Goal: Information Seeking & Learning: Learn about a topic

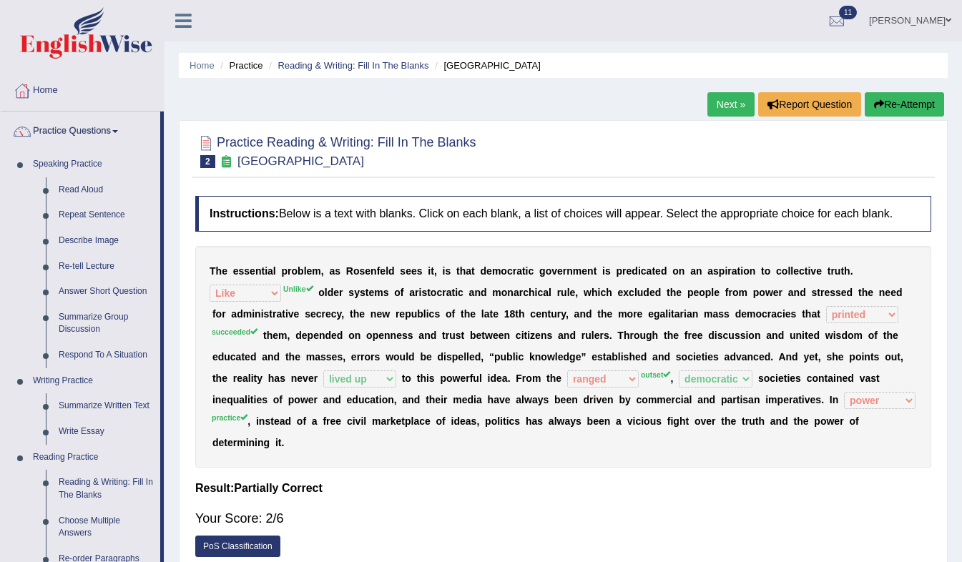
select select "Like"
select select "printed"
select select "lived up"
select select "ranged"
select select "democratic"
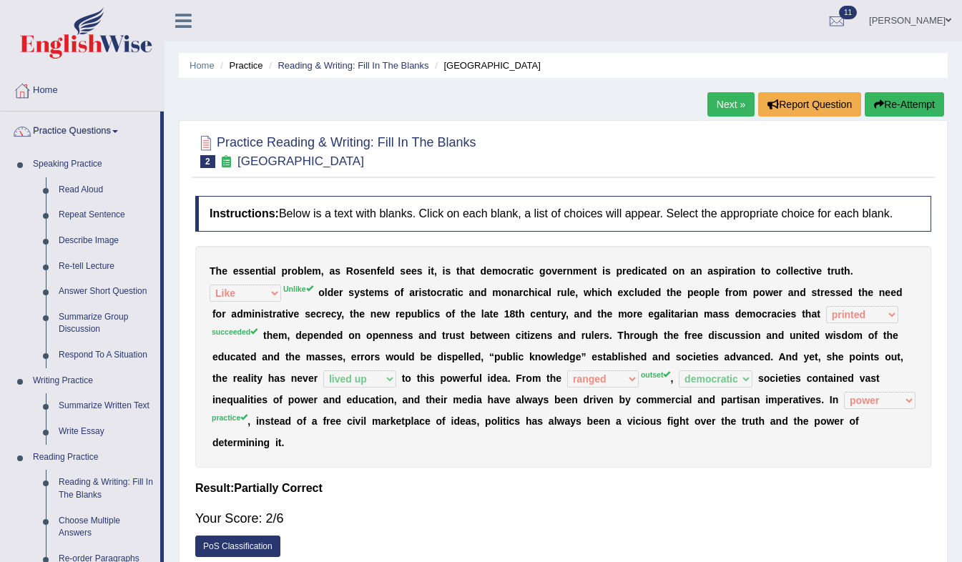
select select "power"
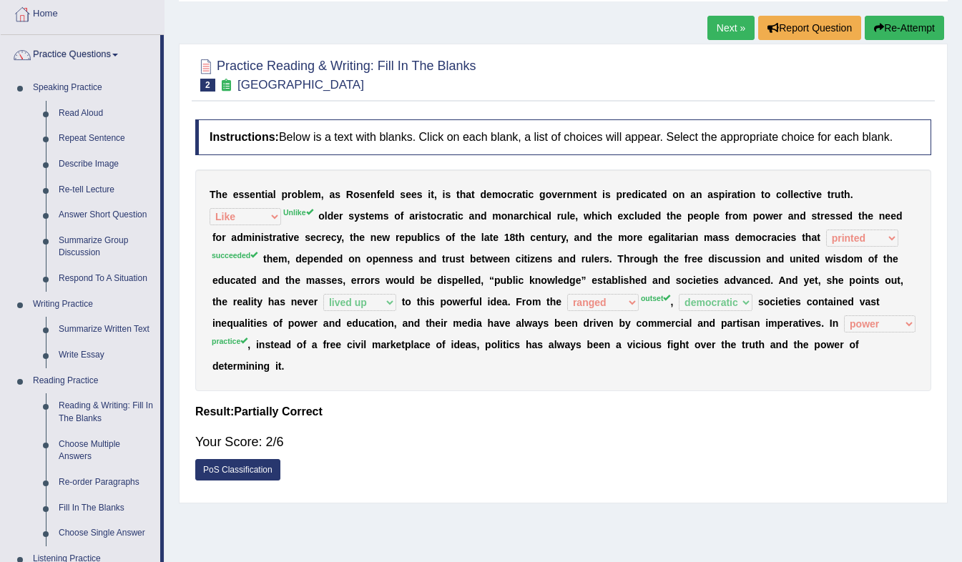
scroll to position [37, 0]
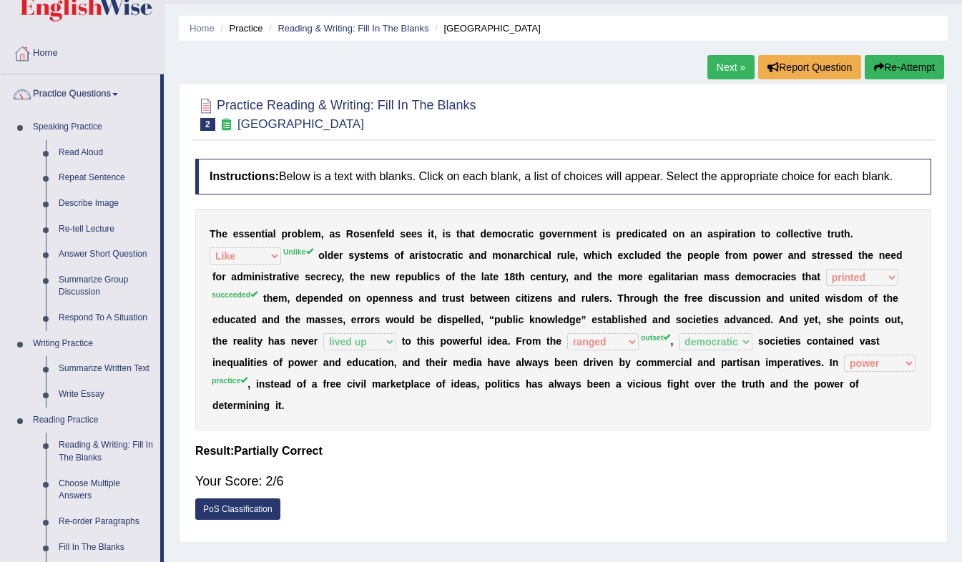
drag, startPoint x: 960, startPoint y: 252, endPoint x: 958, endPoint y: 311, distance: 59.4
click at [958, 311] on div "Home Practice Reading & Writing: Fill In The Blanks New Republic Next » Report …" at bounding box center [562, 320] width 797 height 715
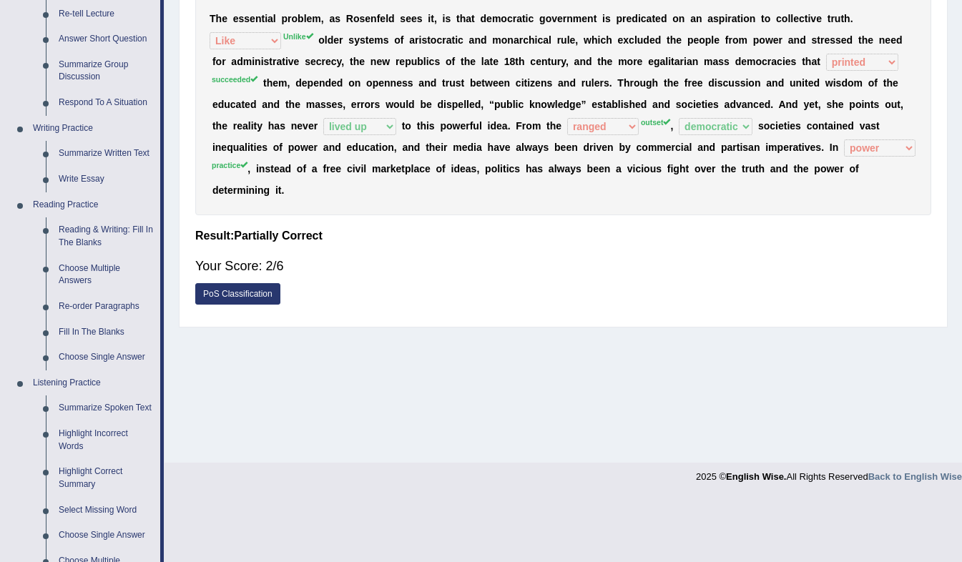
scroll to position [255, 0]
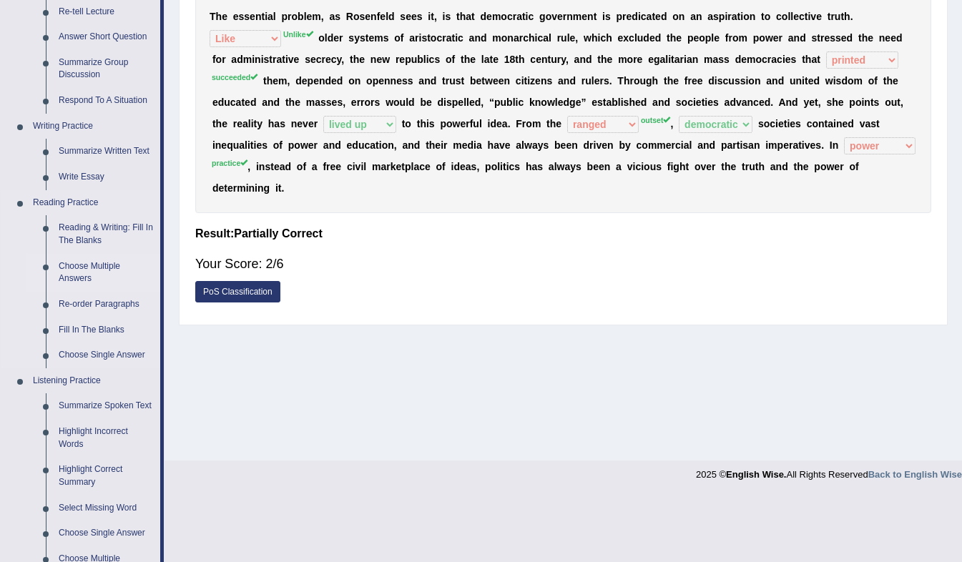
click at [77, 270] on link "Choose Multiple Answers" at bounding box center [106, 273] width 108 height 38
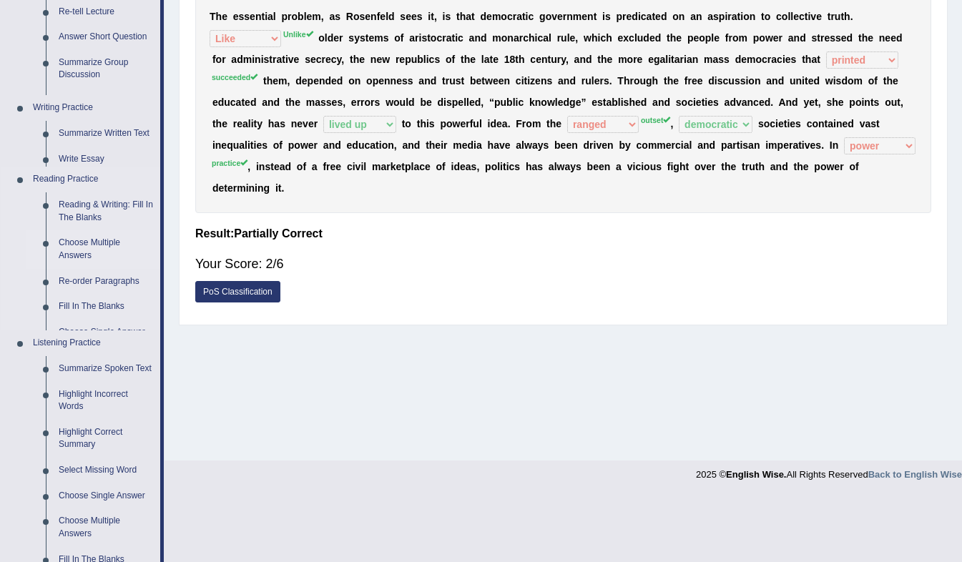
scroll to position [189, 0]
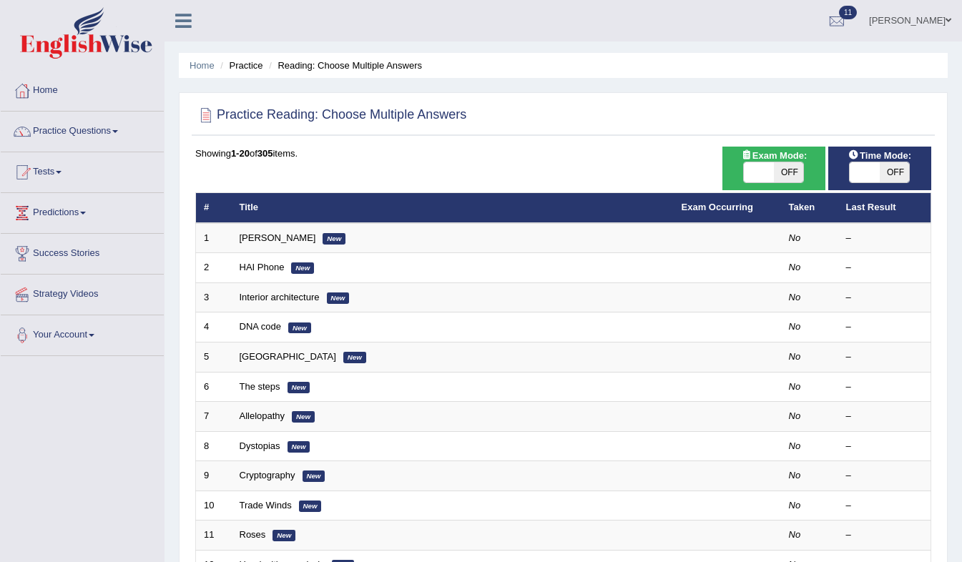
click at [272, 241] on link "Damian Scarf" at bounding box center [278, 237] width 77 height 11
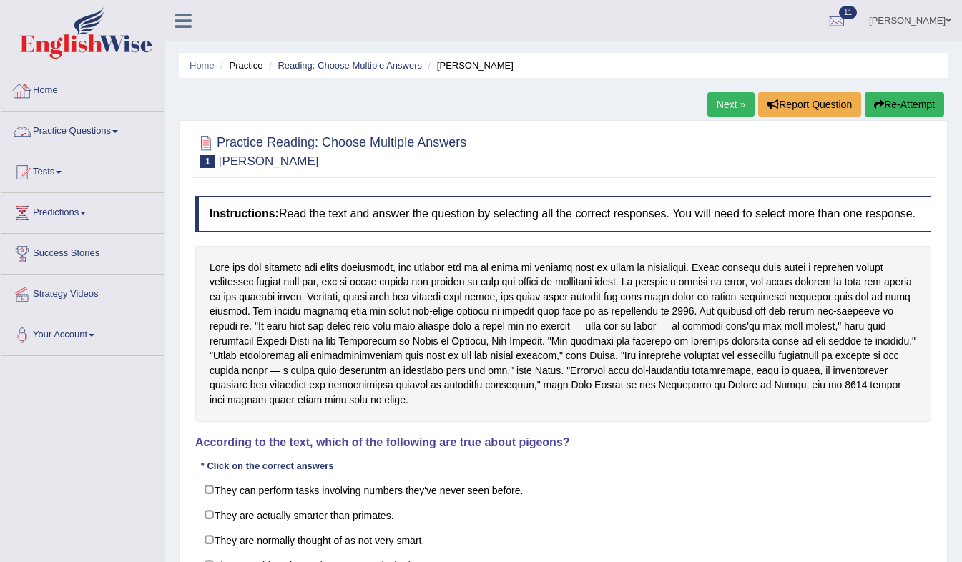
click at [112, 132] on link "Practice Questions" at bounding box center [82, 130] width 163 height 36
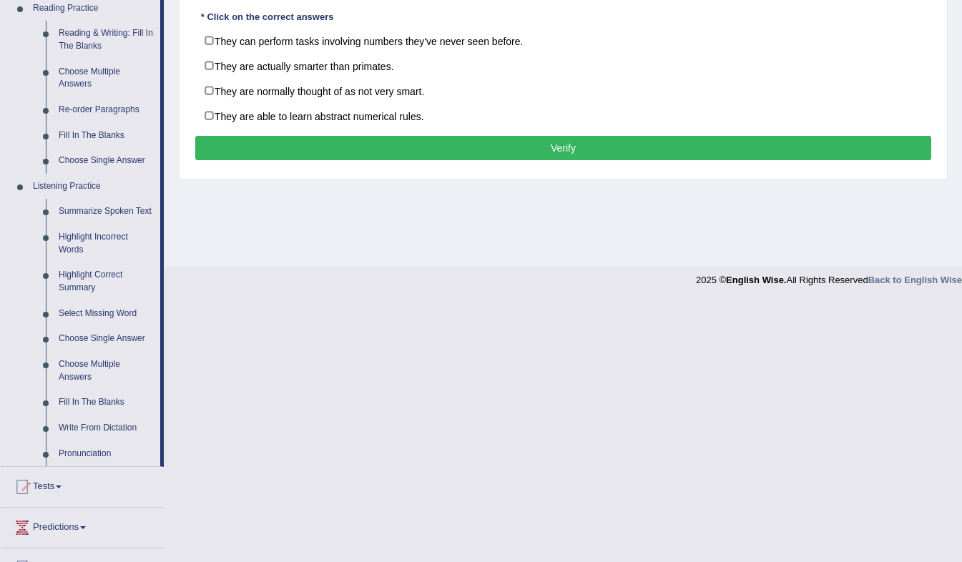
scroll to position [451, 0]
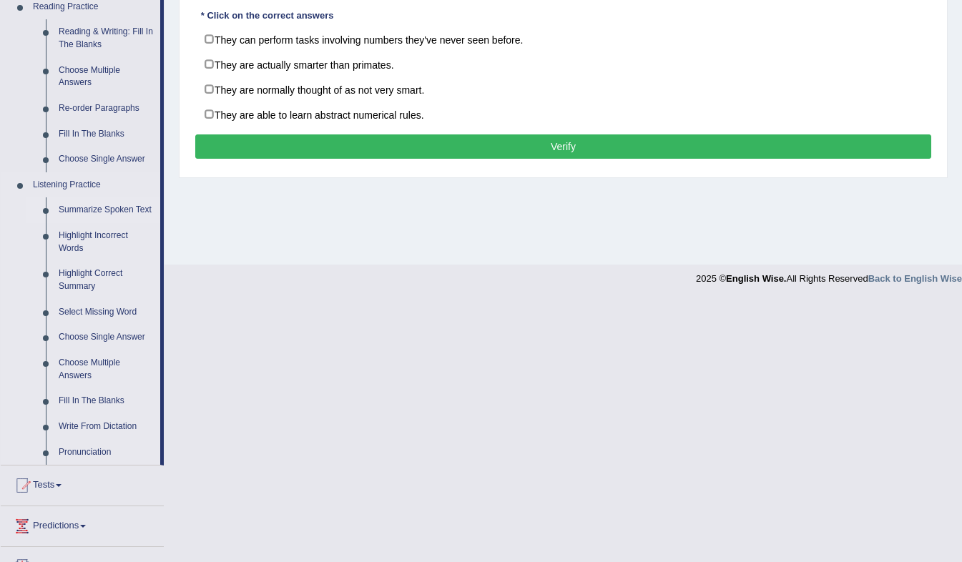
click at [107, 206] on link "Summarize Spoken Text" at bounding box center [106, 210] width 108 height 26
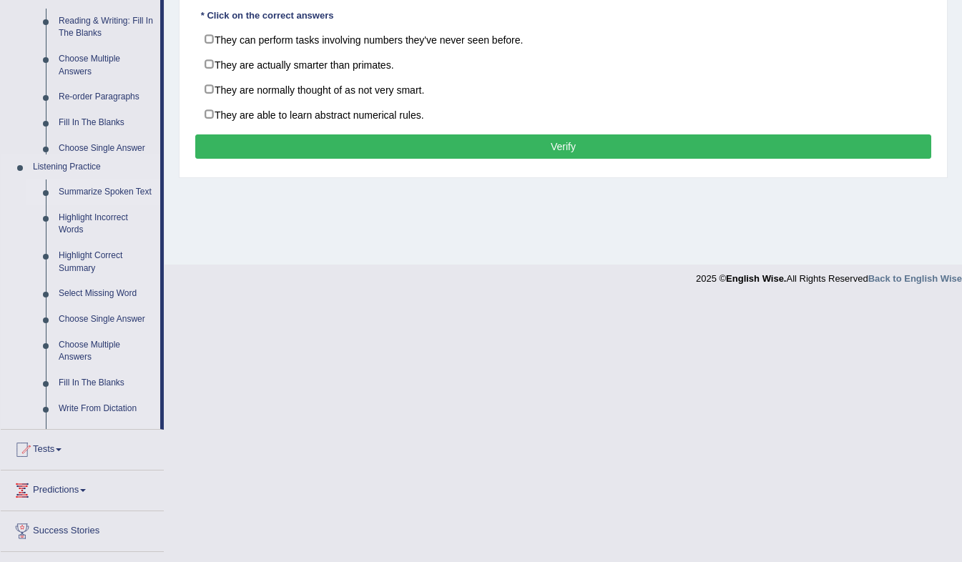
scroll to position [189, 0]
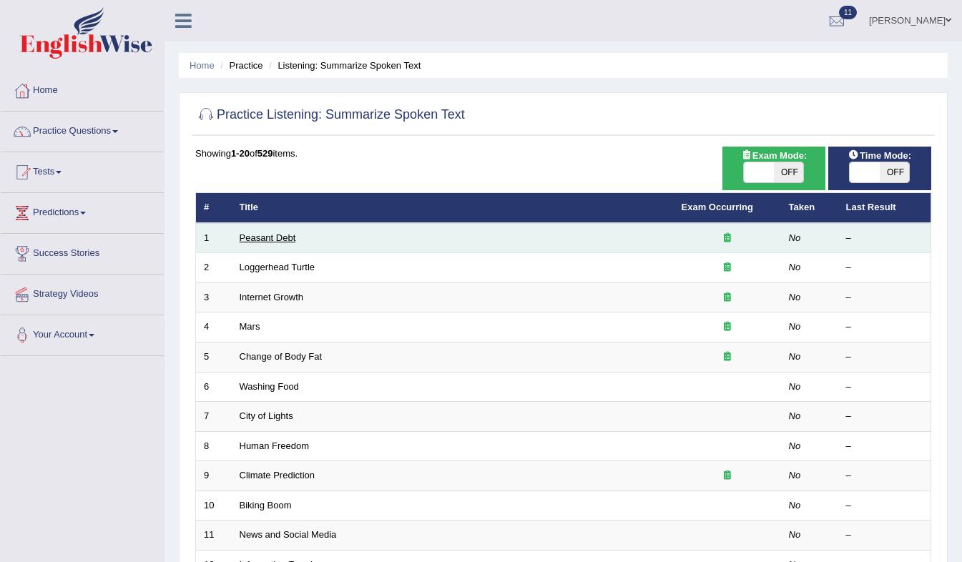
click at [268, 240] on link "Peasant Debt" at bounding box center [268, 237] width 56 height 11
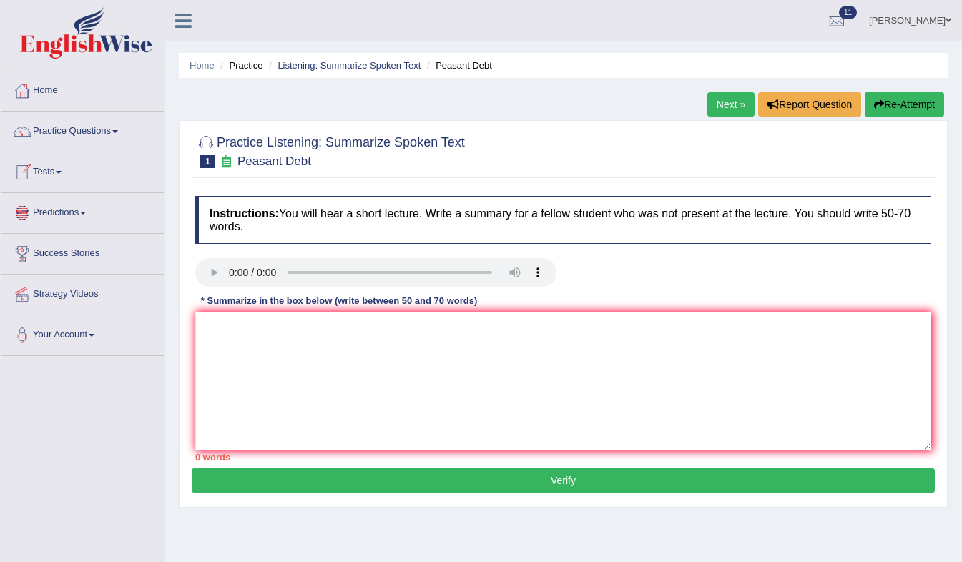
click at [67, 169] on link "Tests" at bounding box center [82, 170] width 163 height 36
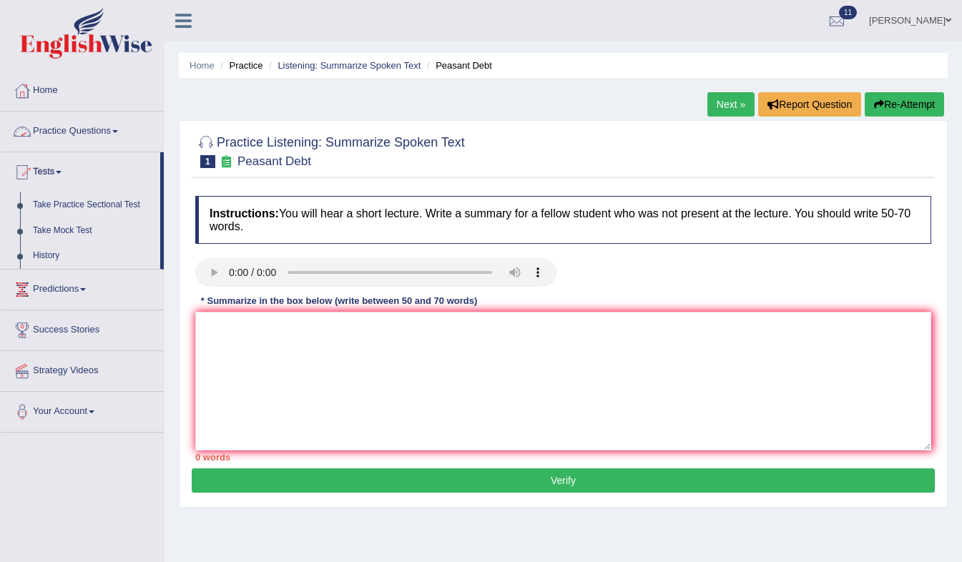
click at [121, 134] on link "Practice Questions" at bounding box center [82, 130] width 163 height 36
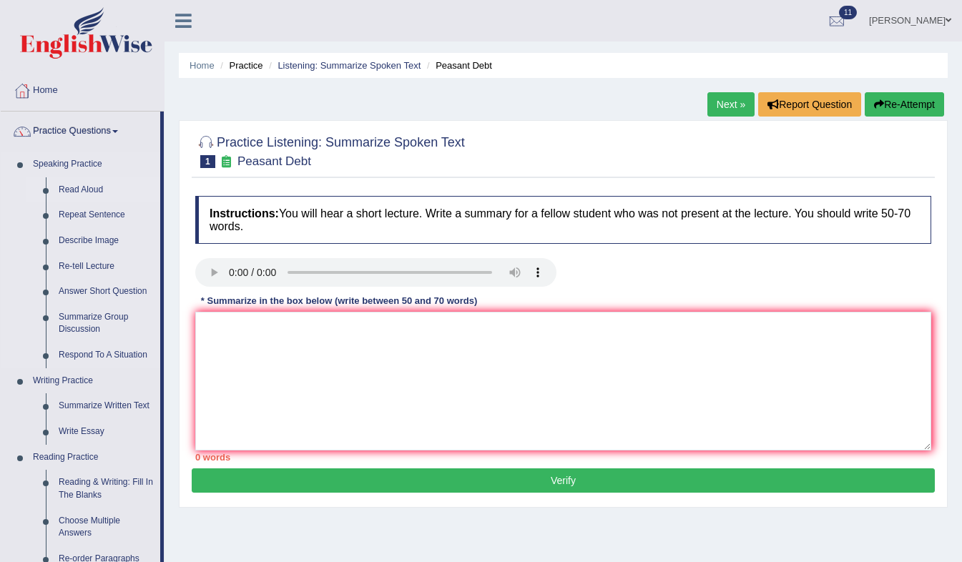
click at [45, 188] on li "Read Aloud" at bounding box center [93, 190] width 134 height 26
click at [73, 190] on link "Read Aloud" at bounding box center [106, 190] width 108 height 26
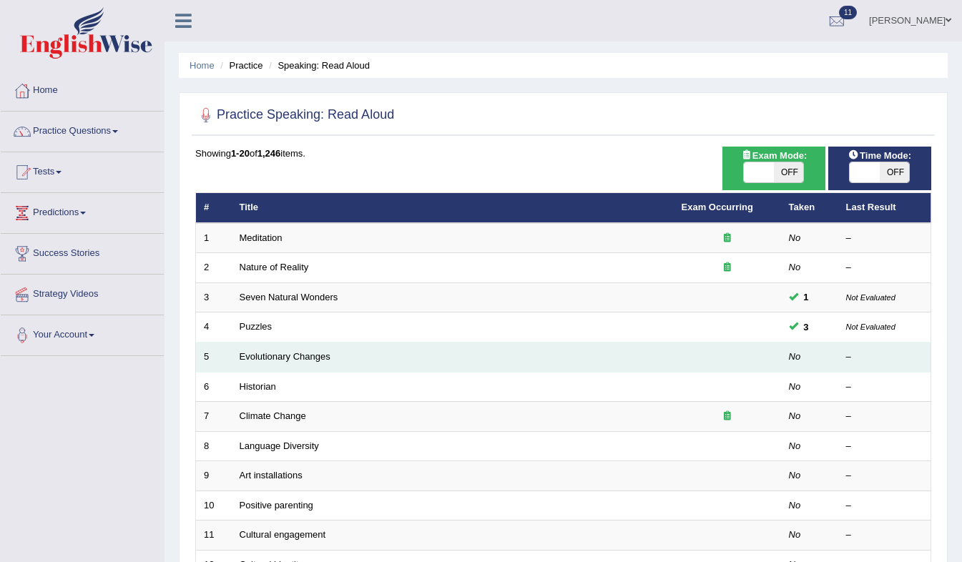
click at [326, 369] on td "Evolutionary Changes" at bounding box center [453, 358] width 442 height 30
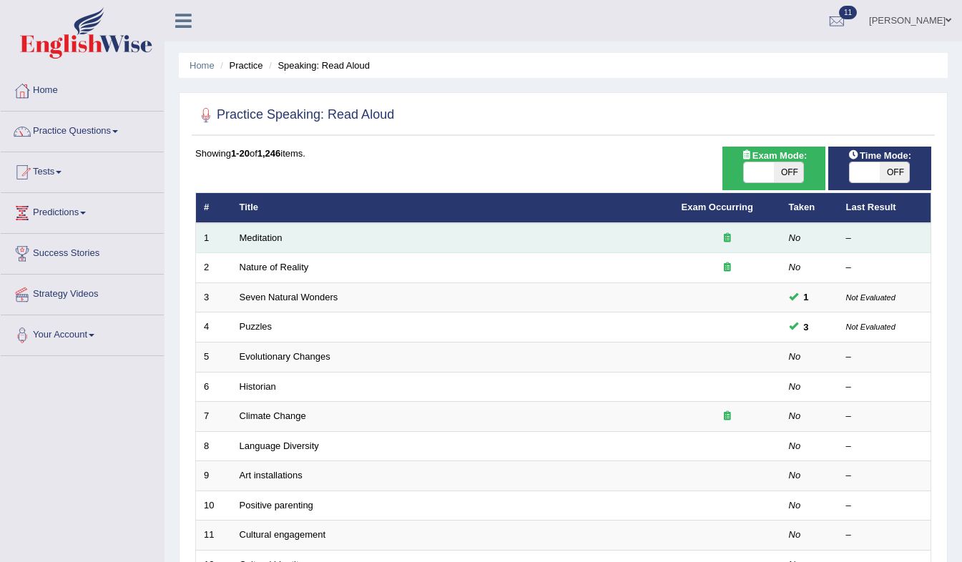
click at [333, 227] on td "Meditation" at bounding box center [453, 238] width 442 height 30
click at [272, 234] on link "Meditation" at bounding box center [261, 237] width 43 height 11
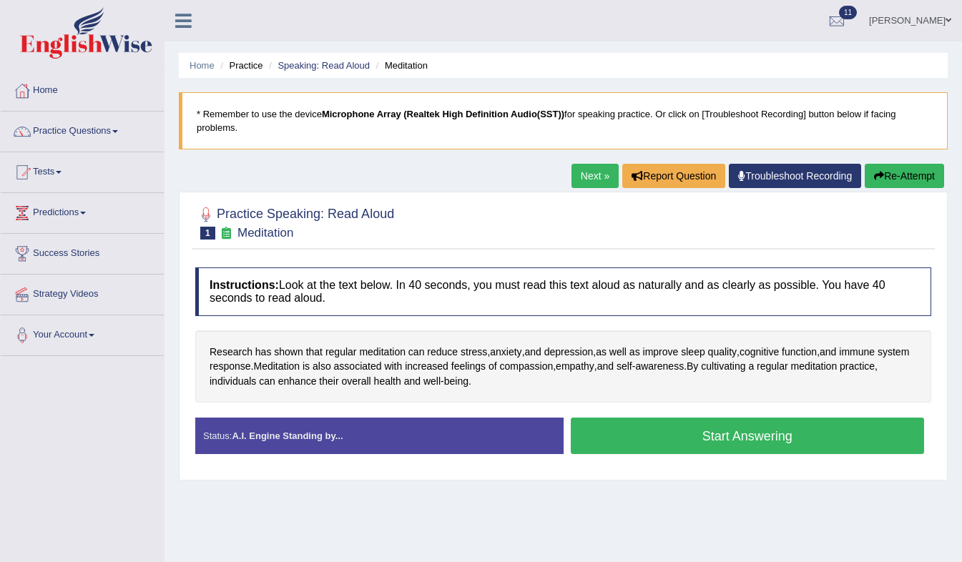
click at [689, 431] on button "Start Answering" at bounding box center [748, 436] width 354 height 36
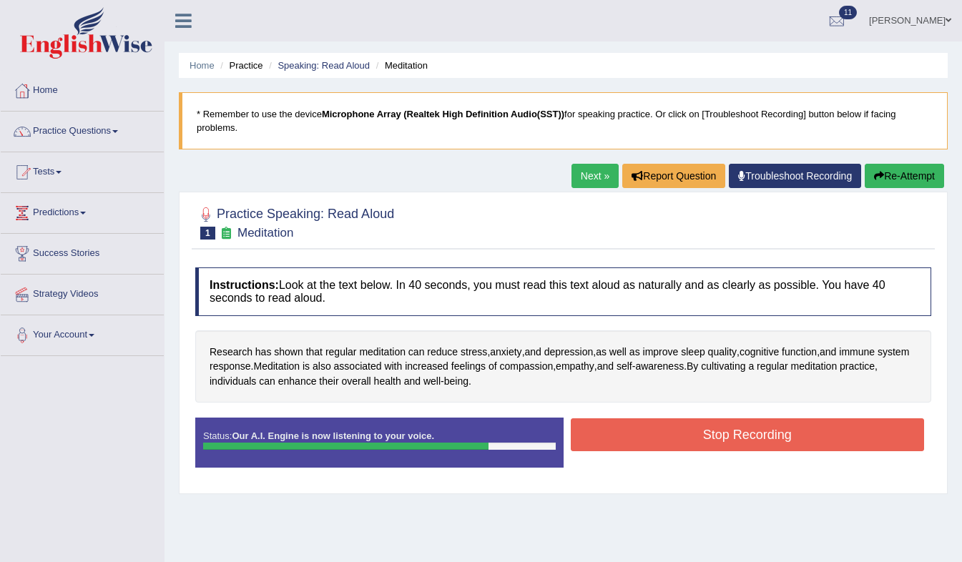
click at [689, 431] on button "Stop Recording" at bounding box center [748, 434] width 354 height 33
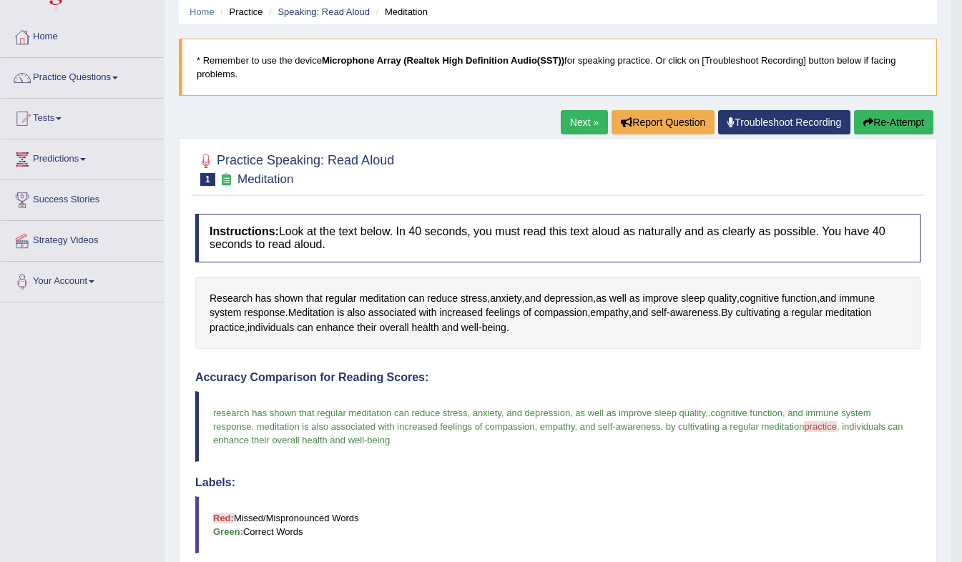
scroll to position [54, 0]
click at [589, 125] on link "Next »" at bounding box center [584, 122] width 47 height 24
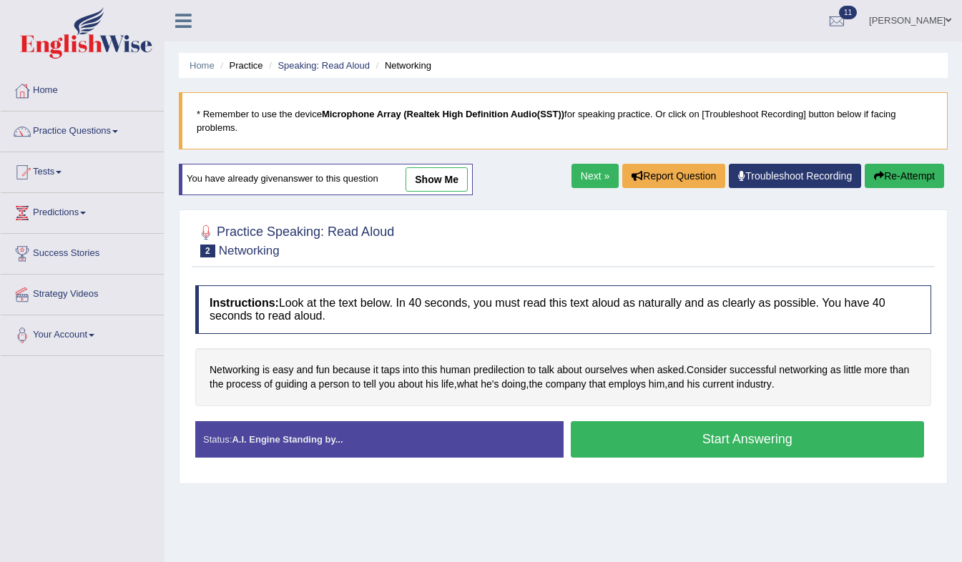
click at [640, 435] on button "Start Answering" at bounding box center [748, 439] width 354 height 36
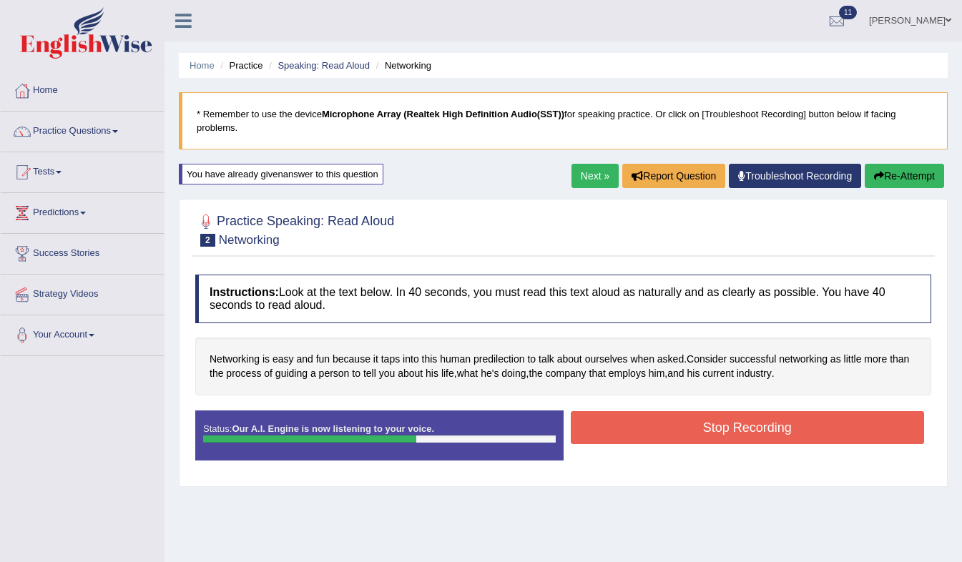
click at [671, 412] on button "Stop Recording" at bounding box center [748, 427] width 354 height 33
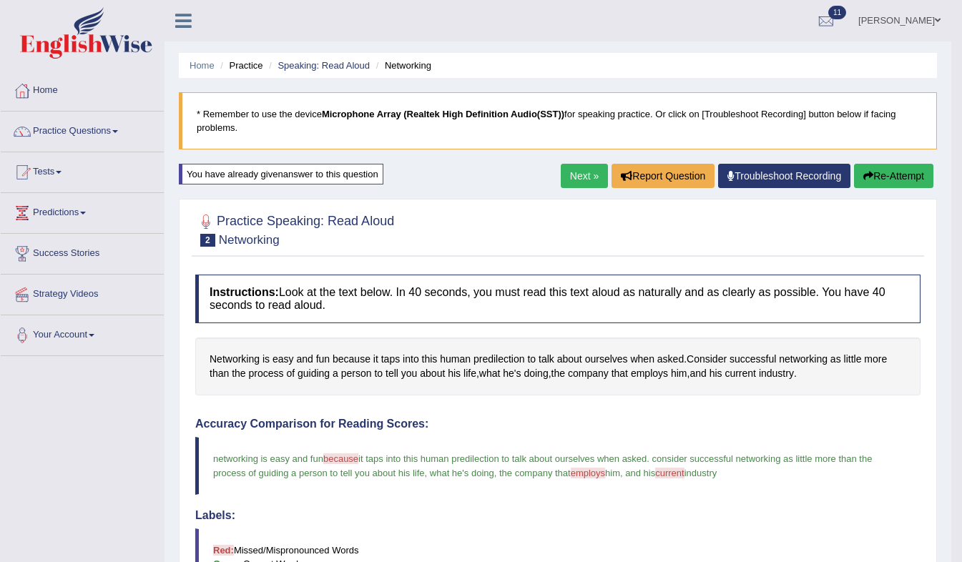
click at [581, 166] on link "Next »" at bounding box center [584, 176] width 47 height 24
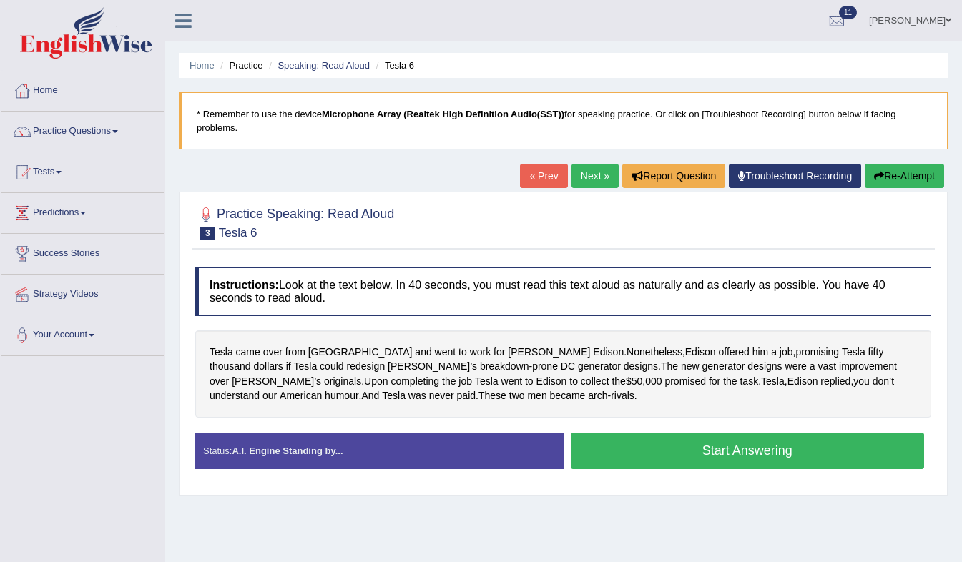
click at [747, 446] on button "Start Answering" at bounding box center [748, 451] width 354 height 36
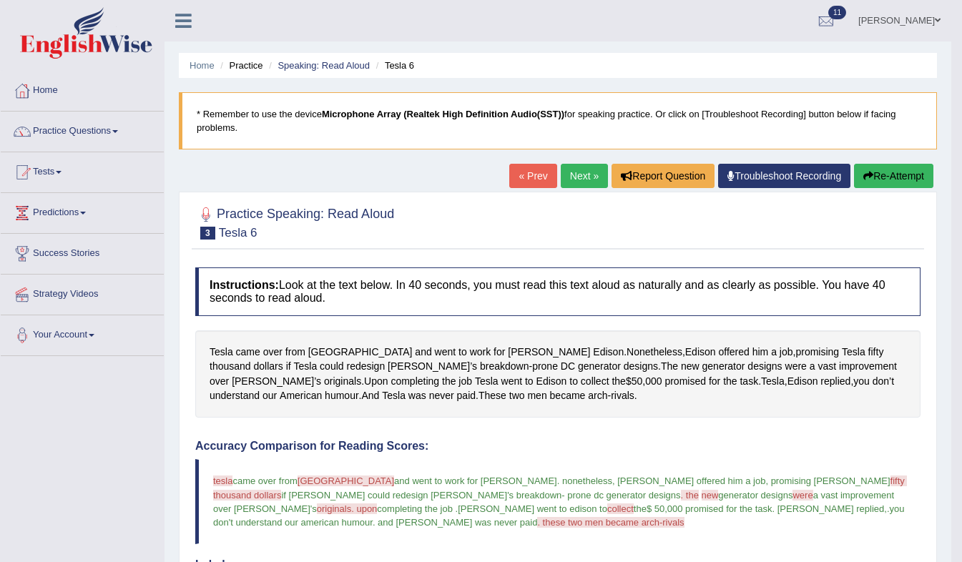
click at [581, 174] on link "Next »" at bounding box center [584, 176] width 47 height 24
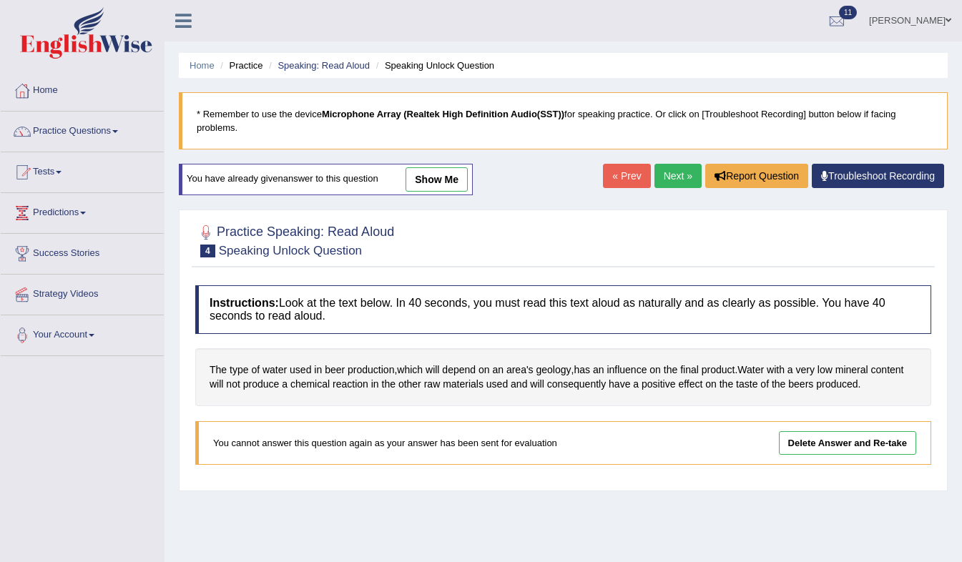
click at [670, 166] on link "Next »" at bounding box center [677, 176] width 47 height 24
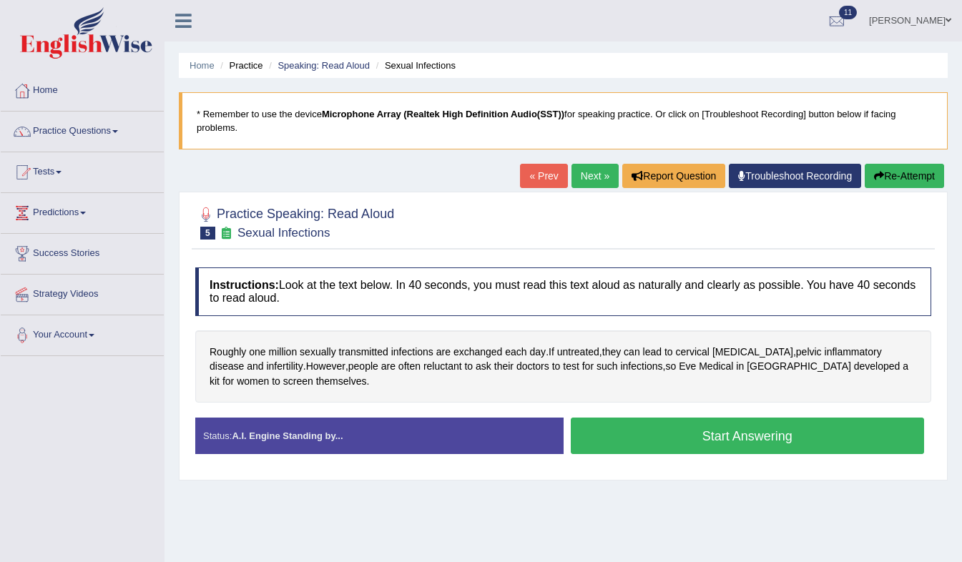
click at [634, 418] on button "Start Answering" at bounding box center [748, 436] width 354 height 36
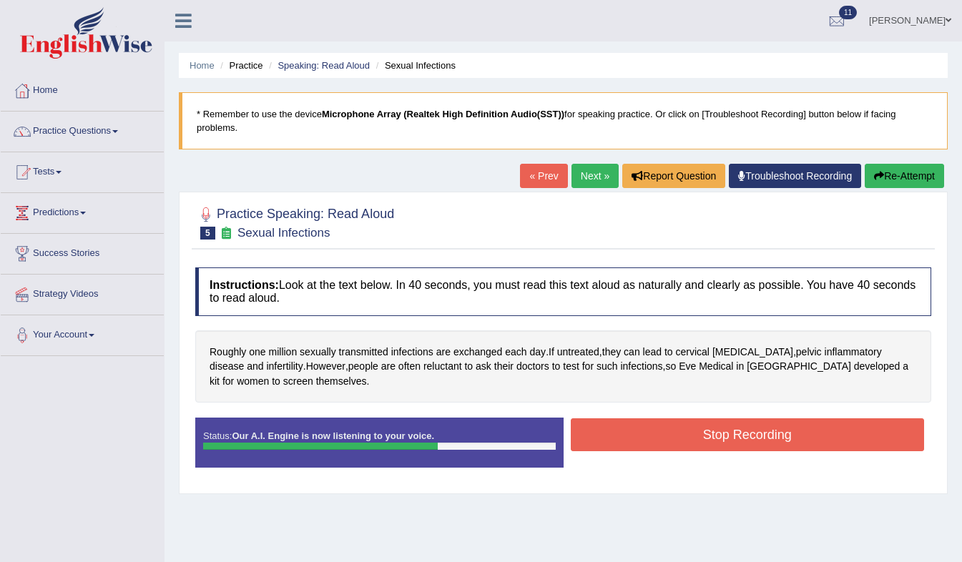
click at [634, 418] on button "Stop Recording" at bounding box center [748, 434] width 354 height 33
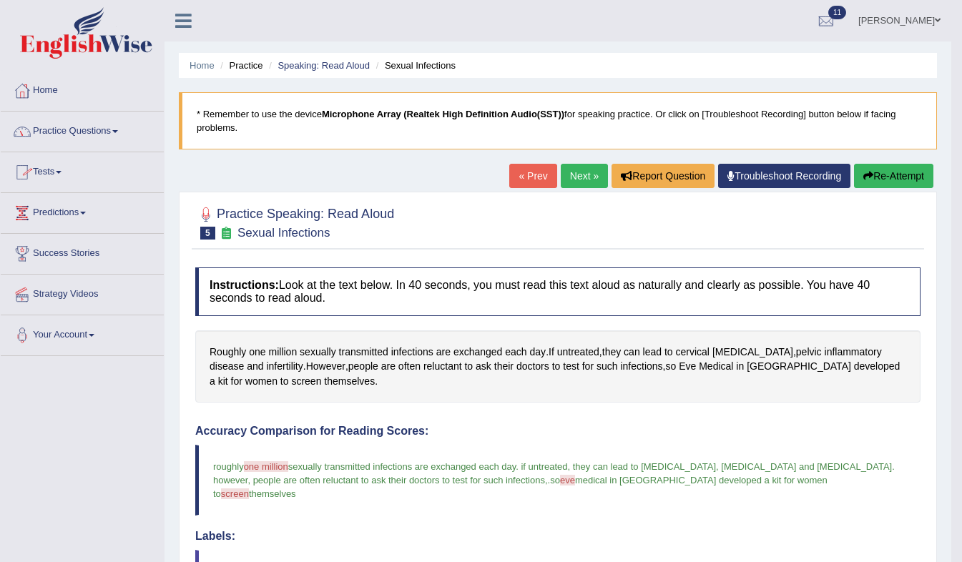
click at [116, 124] on link "Practice Questions" at bounding box center [82, 130] width 163 height 36
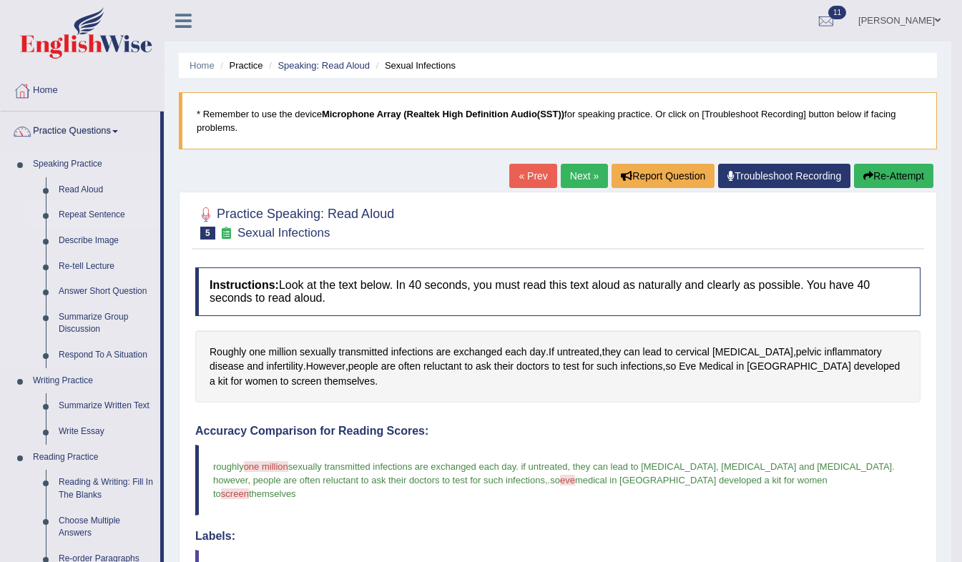
click at [48, 222] on li "Repeat Sentence" at bounding box center [93, 215] width 134 height 26
click at [69, 214] on link "Repeat Sentence" at bounding box center [106, 215] width 108 height 26
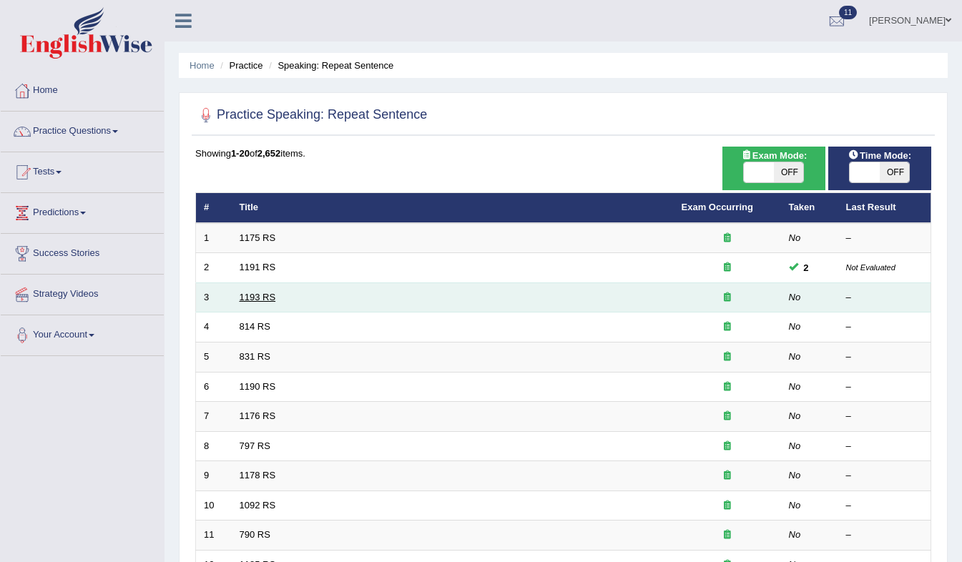
click at [265, 293] on link "1193 RS" at bounding box center [258, 297] width 36 height 11
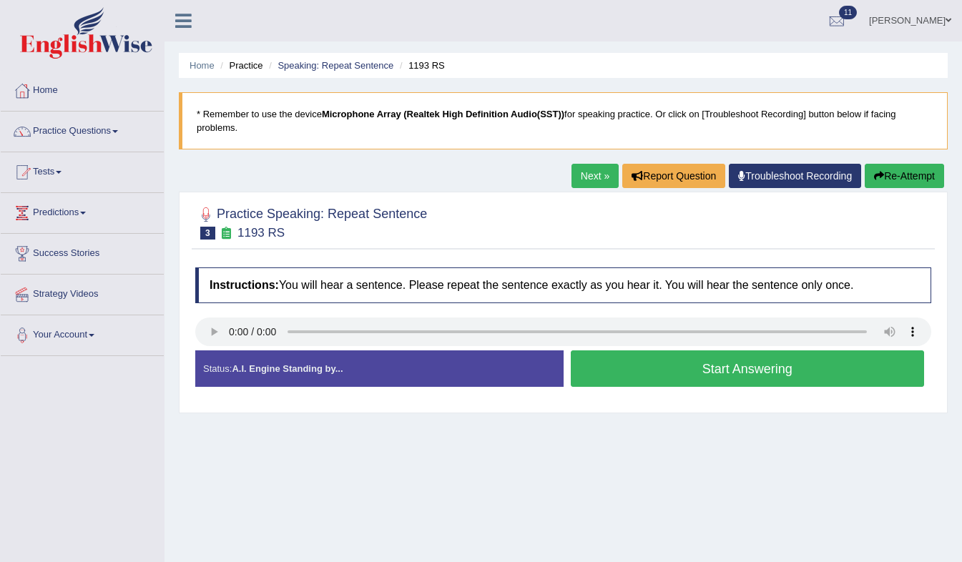
click at [611, 350] on button "Start Answering" at bounding box center [748, 368] width 354 height 36
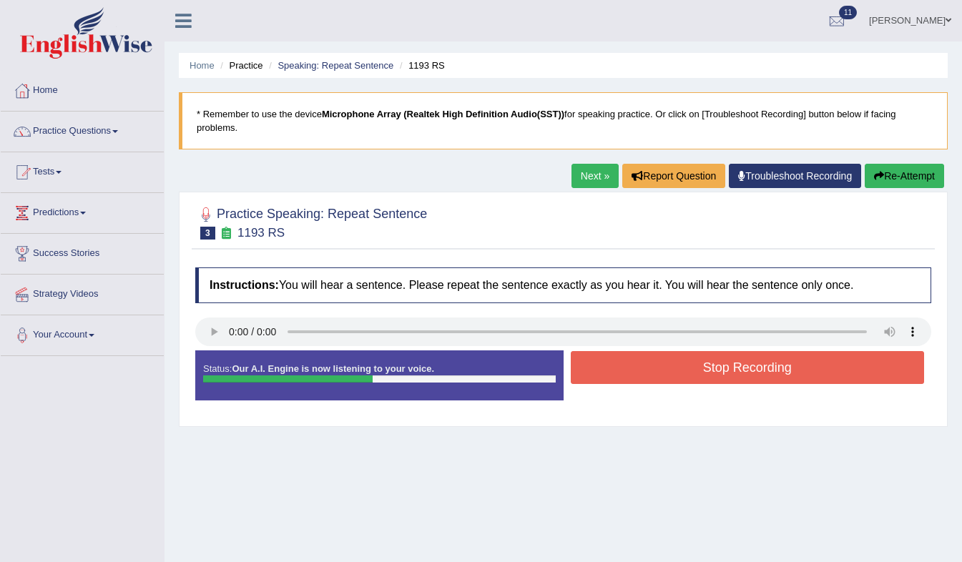
click at [611, 351] on button "Stop Recording" at bounding box center [748, 367] width 354 height 33
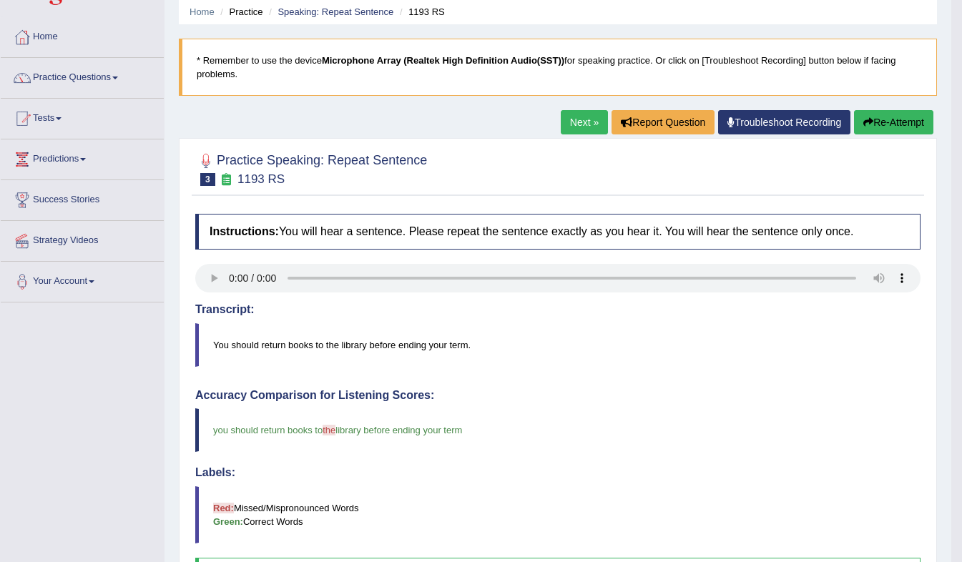
scroll to position [41, 0]
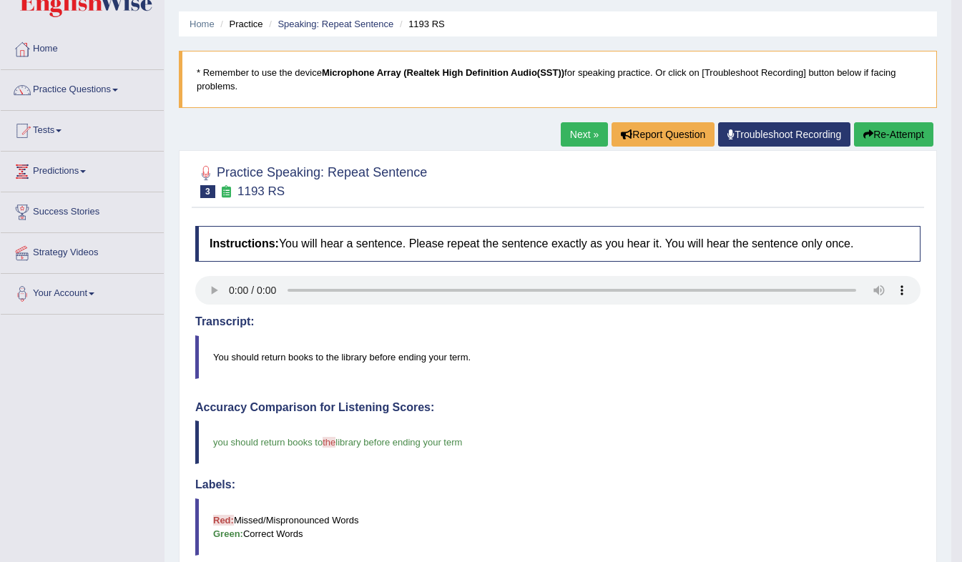
click at [570, 128] on link "Next »" at bounding box center [584, 134] width 47 height 24
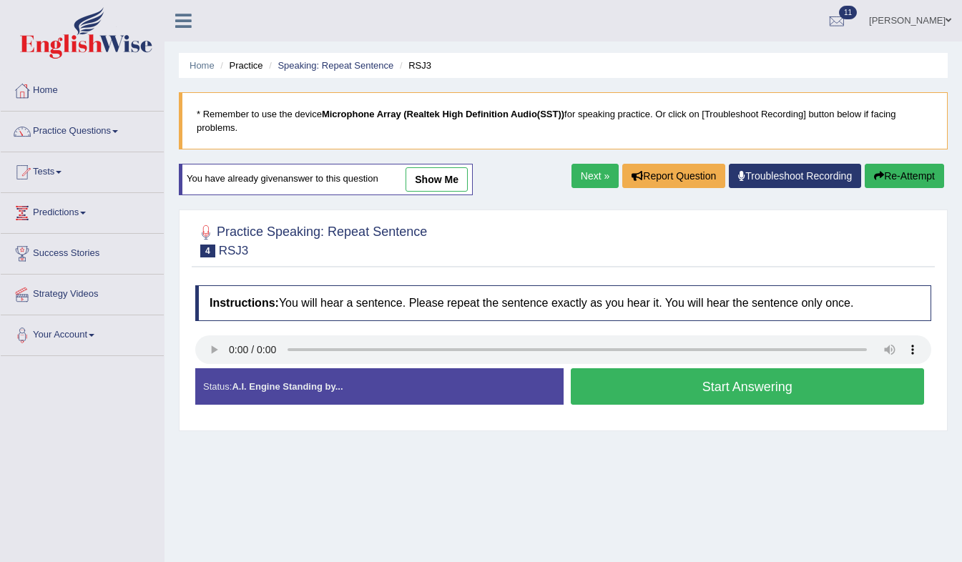
click at [703, 375] on button "Start Answering" at bounding box center [748, 386] width 354 height 36
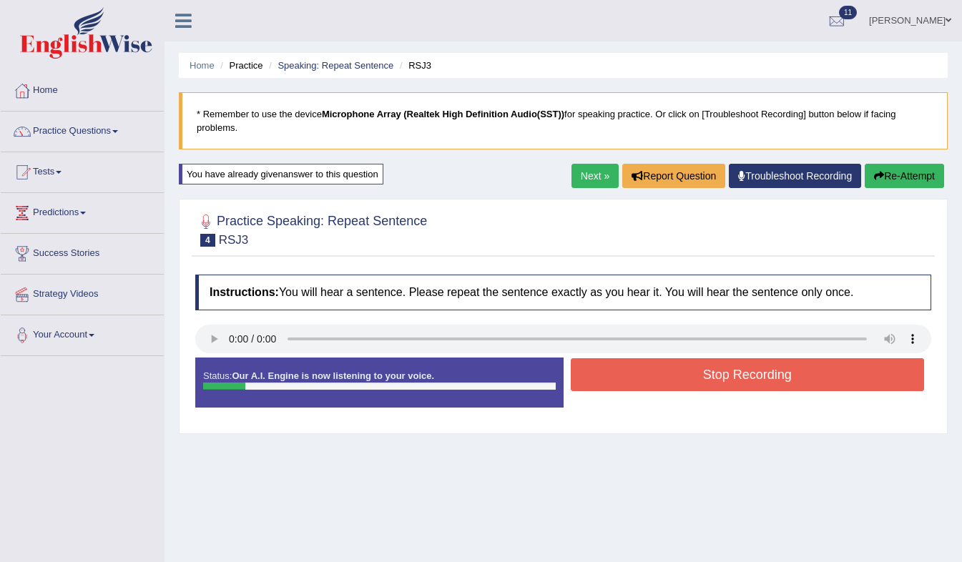
click at [703, 375] on button "Stop Recording" at bounding box center [748, 374] width 354 height 33
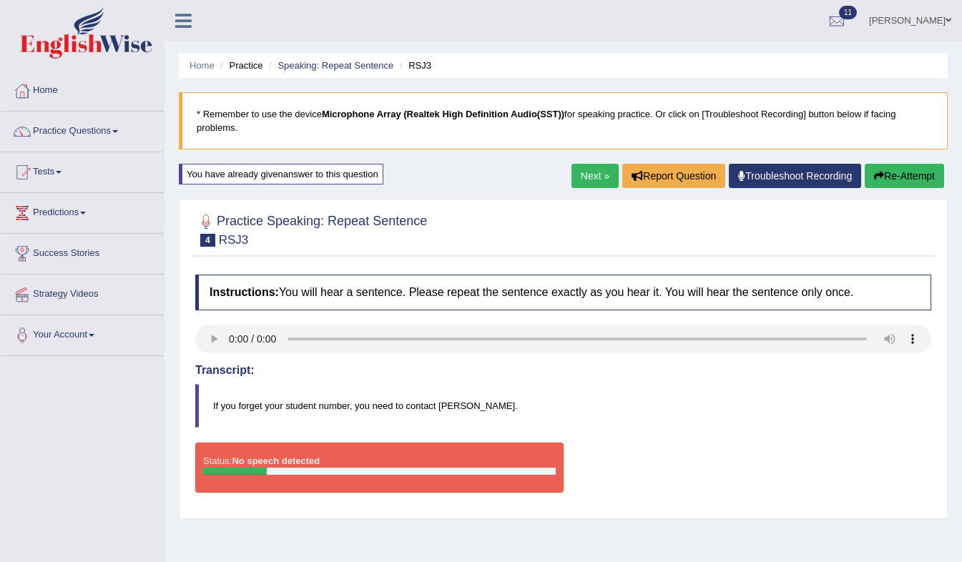
click at [908, 172] on button "Re-Attempt" at bounding box center [904, 176] width 79 height 24
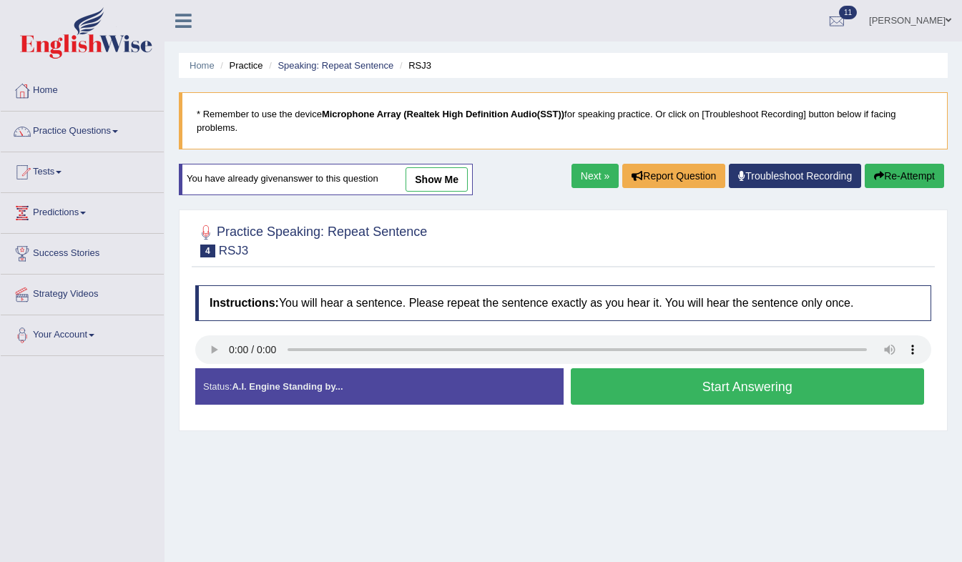
click at [604, 368] on button "Start Answering" at bounding box center [748, 386] width 354 height 36
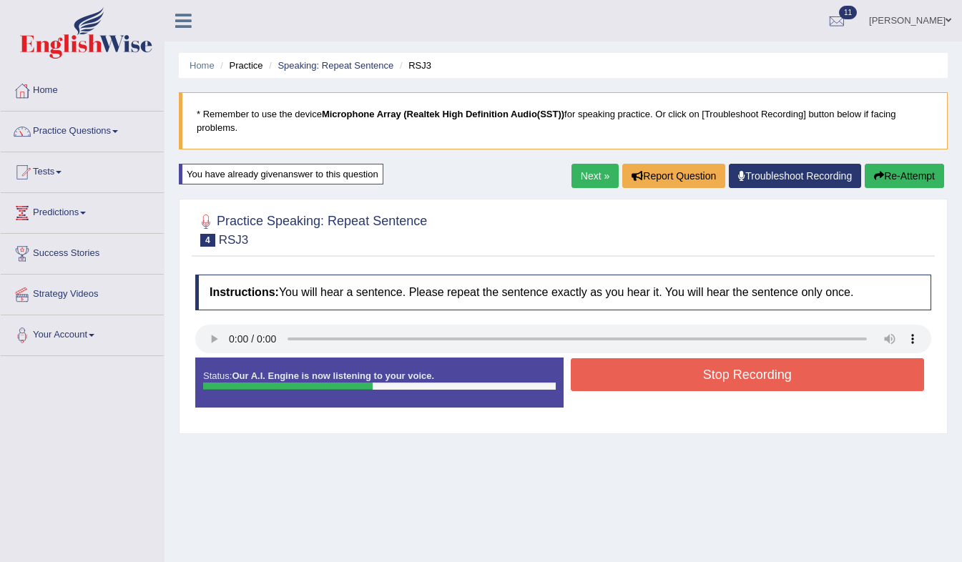
click at [604, 365] on button "Stop Recording" at bounding box center [748, 374] width 354 height 33
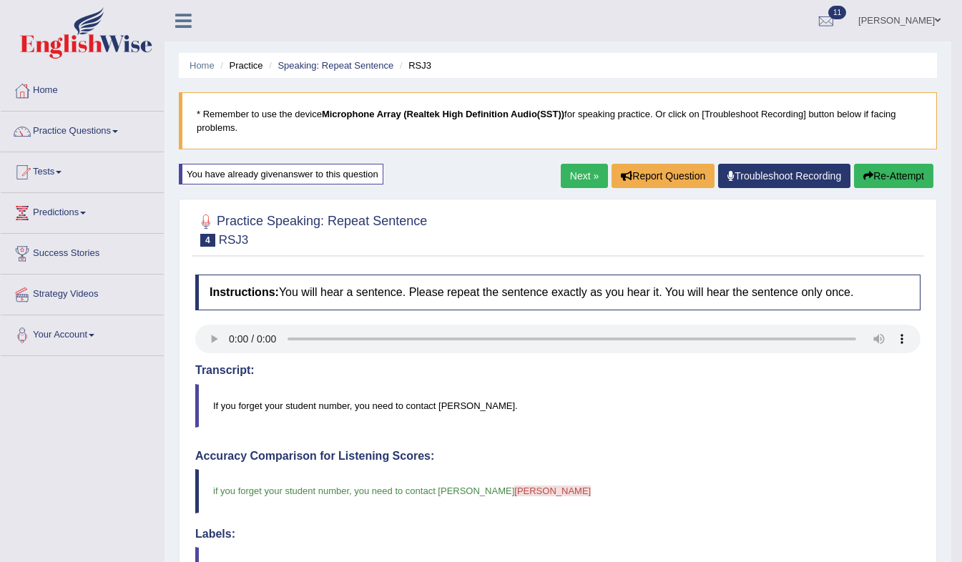
click at [587, 168] on link "Next »" at bounding box center [584, 176] width 47 height 24
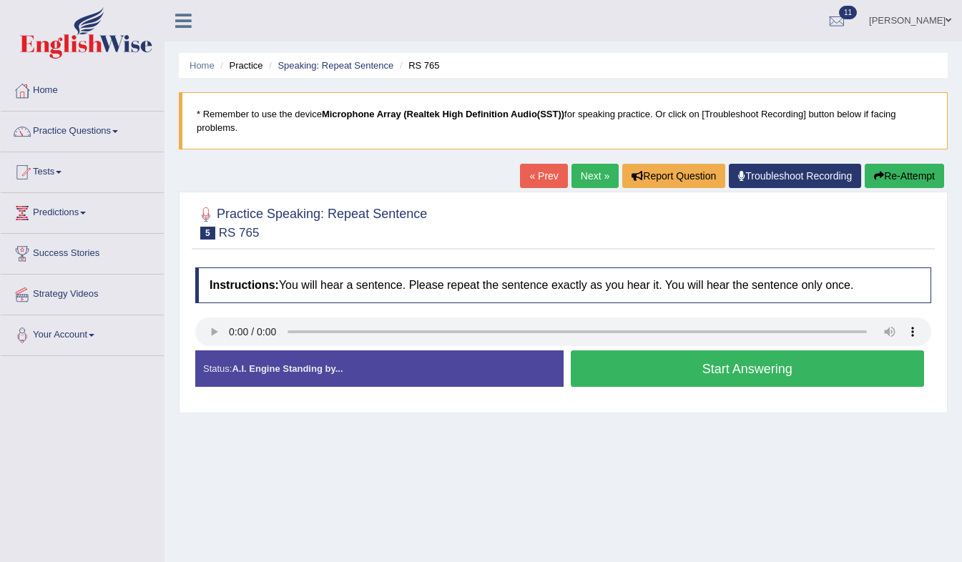
click at [584, 368] on button "Start Answering" at bounding box center [748, 368] width 354 height 36
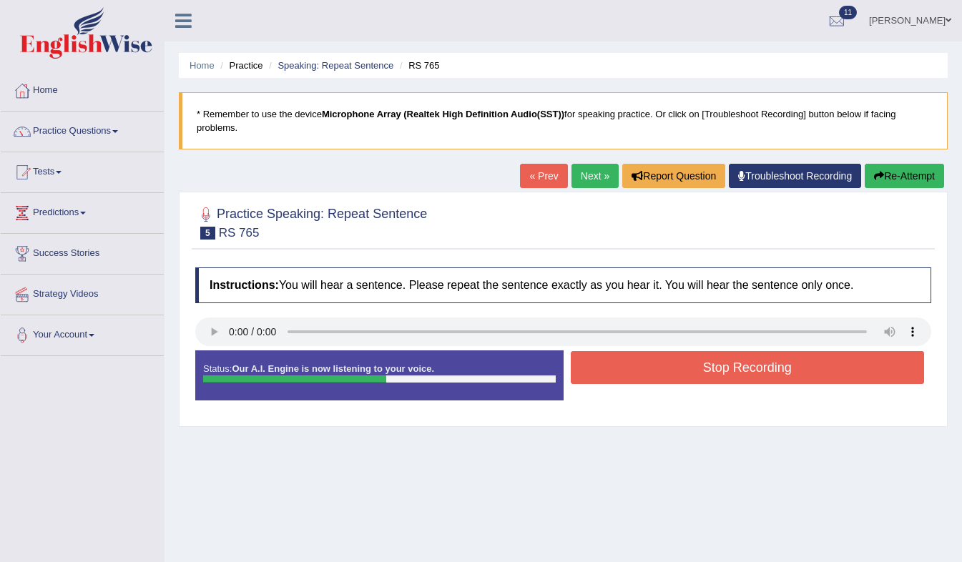
click at [584, 368] on button "Stop Recording" at bounding box center [748, 367] width 354 height 33
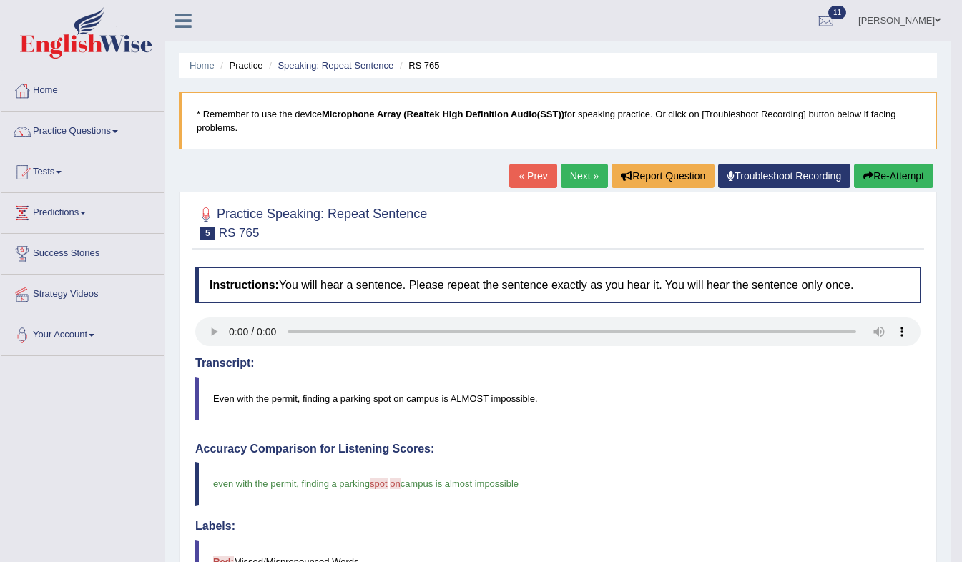
click at [586, 175] on link "Next »" at bounding box center [584, 176] width 47 height 24
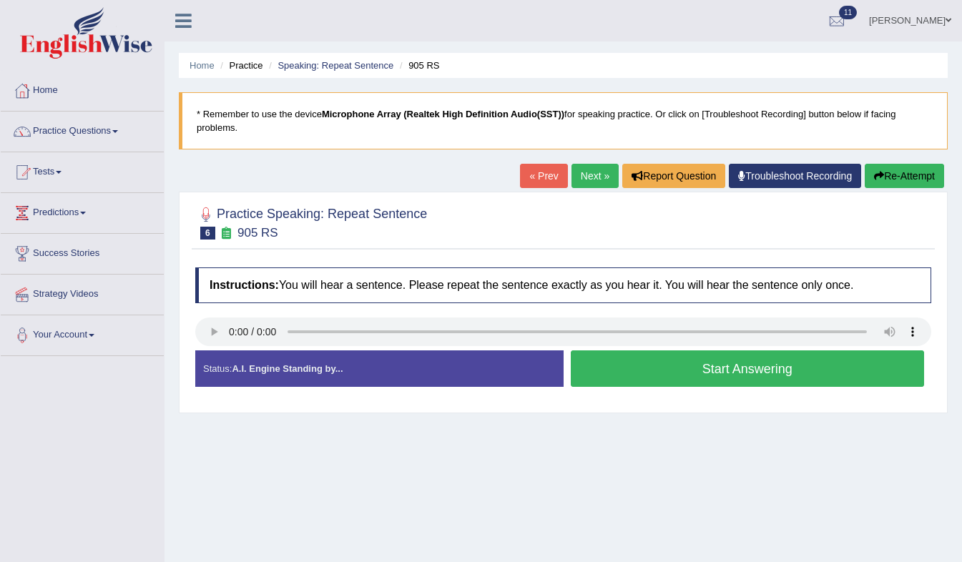
click at [609, 354] on button "Start Answering" at bounding box center [748, 368] width 354 height 36
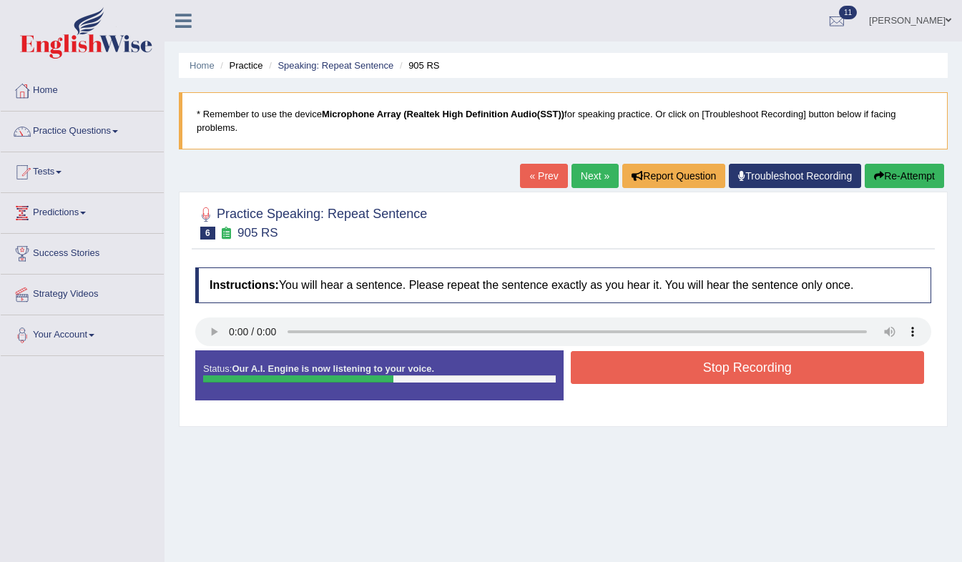
click at [609, 354] on button "Stop Recording" at bounding box center [748, 367] width 354 height 33
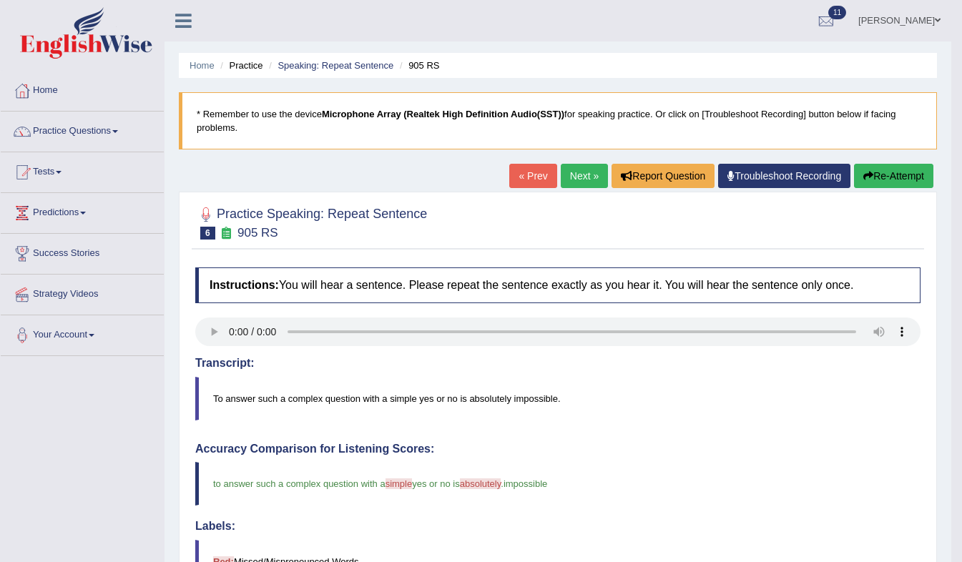
click at [589, 182] on link "Next »" at bounding box center [584, 176] width 47 height 24
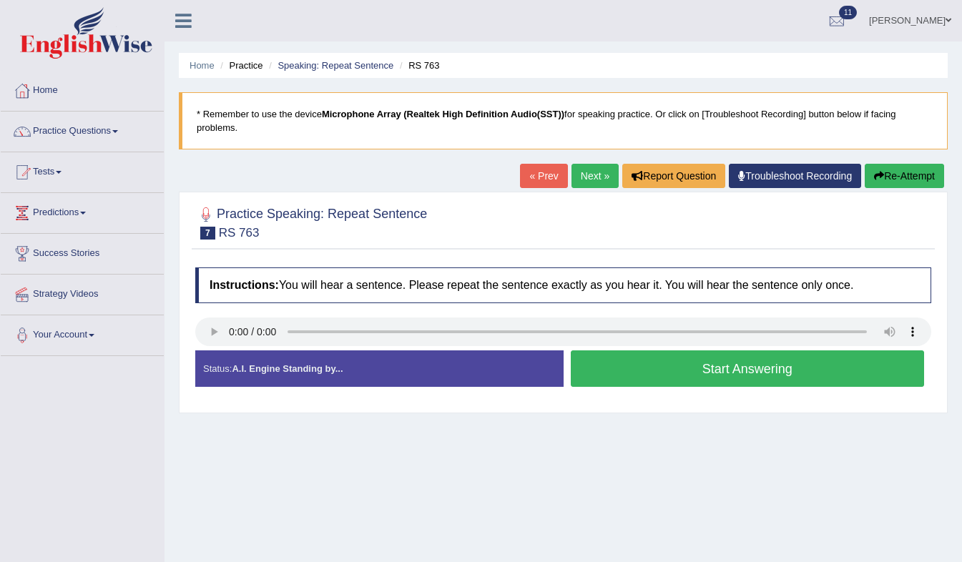
click at [599, 336] on div at bounding box center [563, 334] width 736 height 32
click at [614, 350] on button "Start Answering" at bounding box center [748, 368] width 354 height 36
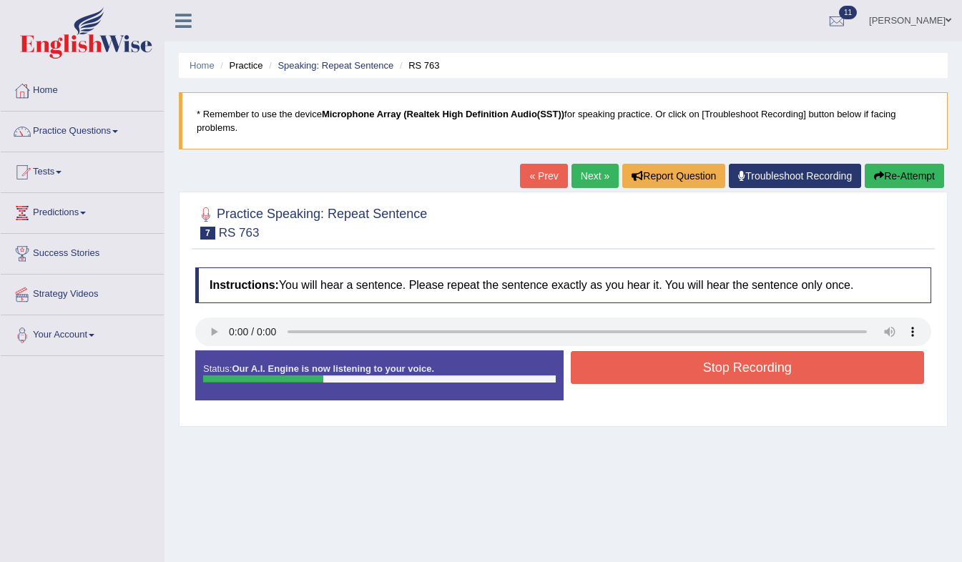
click at [614, 351] on button "Stop Recording" at bounding box center [748, 367] width 354 height 33
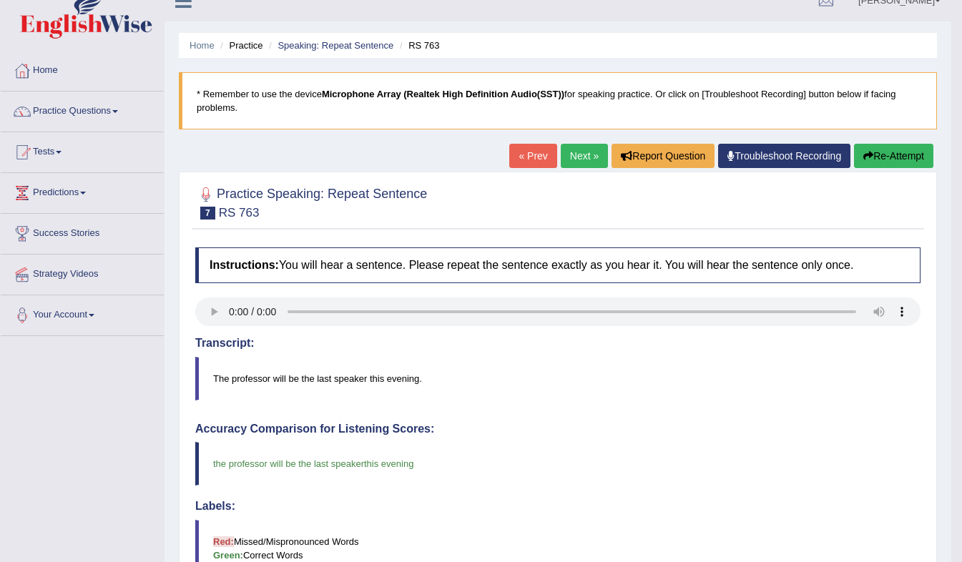
scroll to position [21, 0]
click at [54, 147] on link "Tests" at bounding box center [82, 150] width 163 height 36
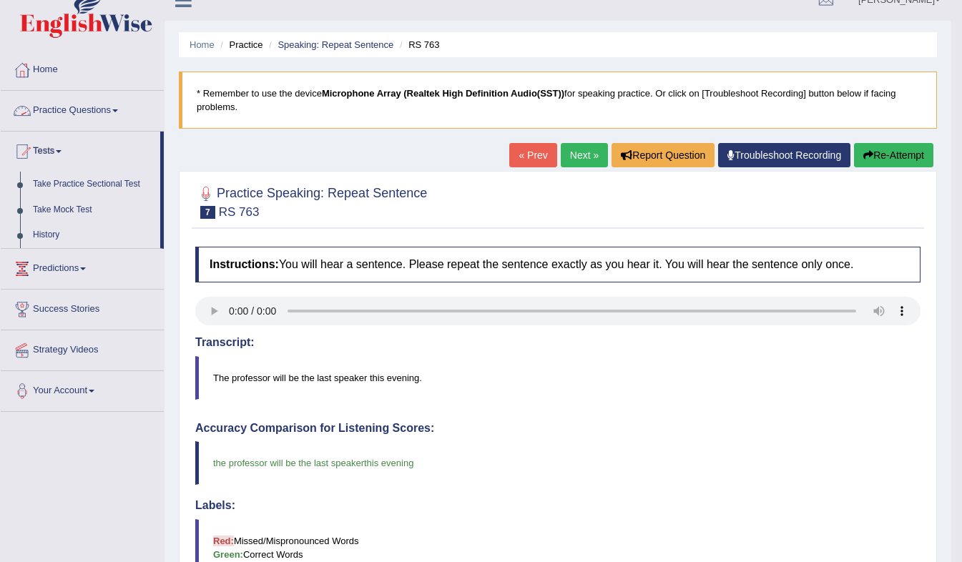
click at [101, 111] on link "Practice Questions" at bounding box center [82, 109] width 163 height 36
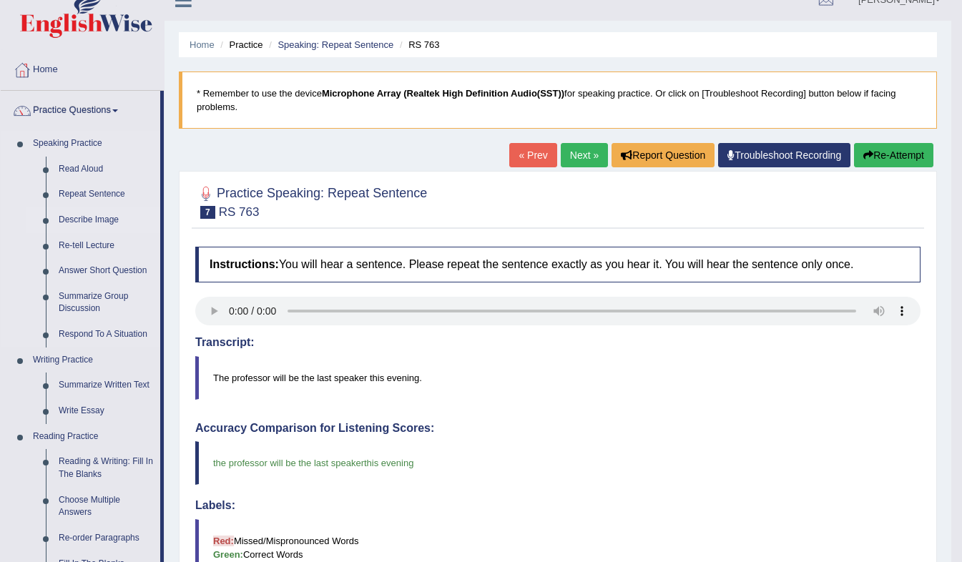
click at [48, 227] on li "Describe Image" at bounding box center [93, 220] width 134 height 26
click at [74, 219] on link "Describe Image" at bounding box center [106, 220] width 108 height 26
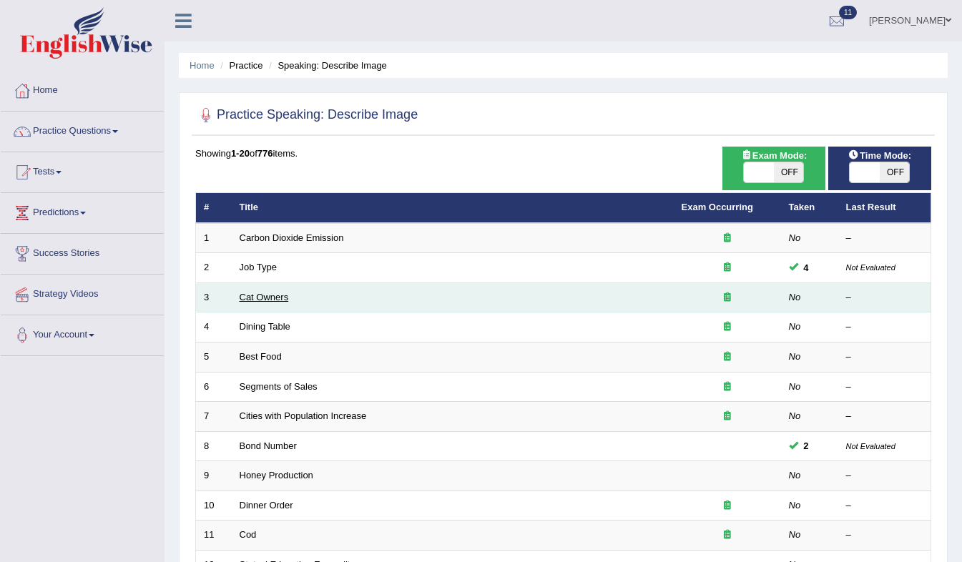
click at [271, 302] on link "Cat Owners" at bounding box center [264, 297] width 49 height 11
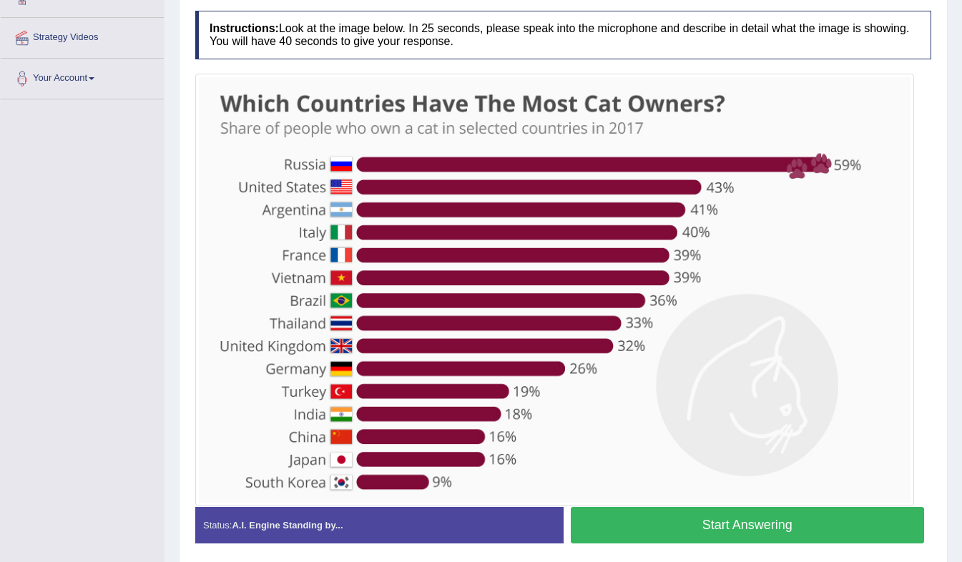
scroll to position [297, 0]
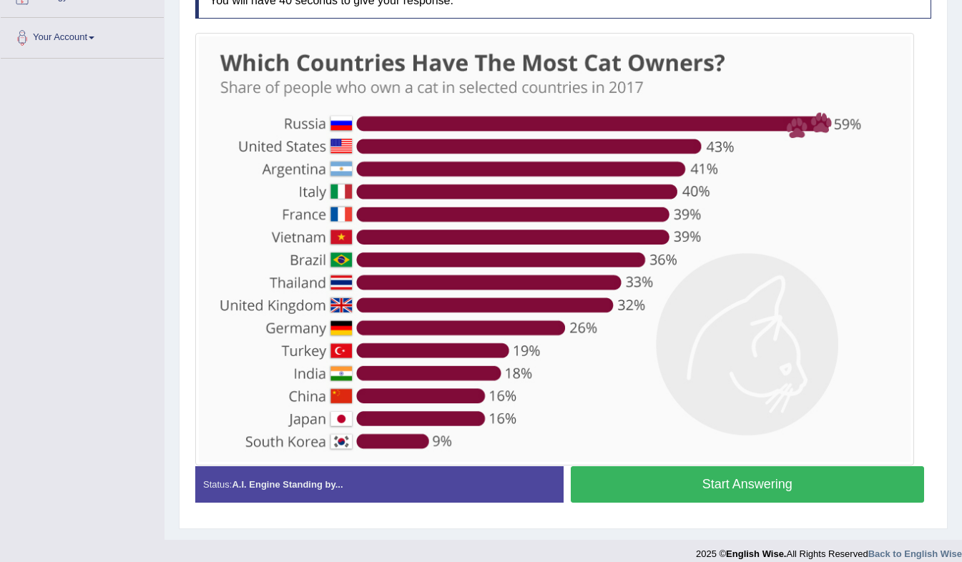
drag, startPoint x: 970, startPoint y: 403, endPoint x: 972, endPoint y: 233, distance: 170.2
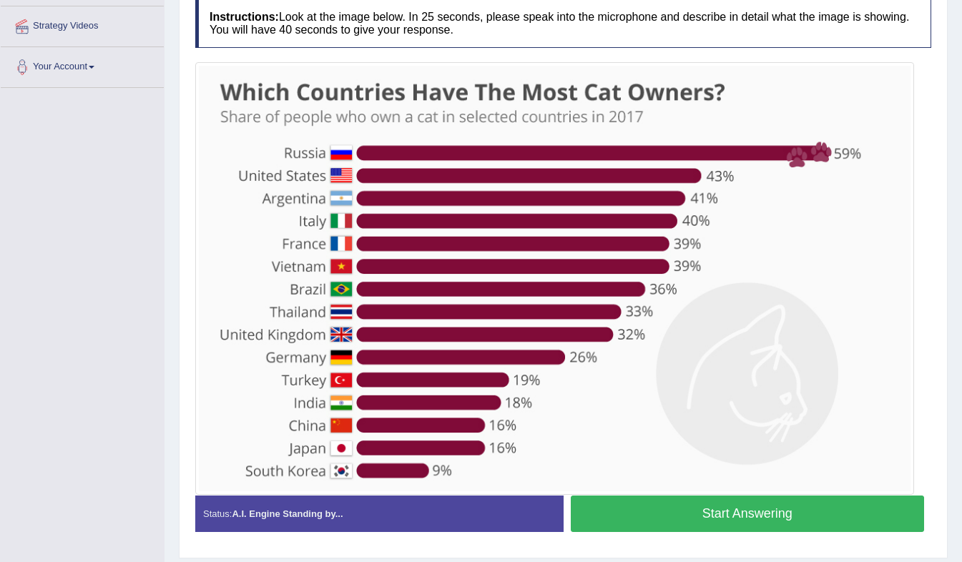
scroll to position [269, 0]
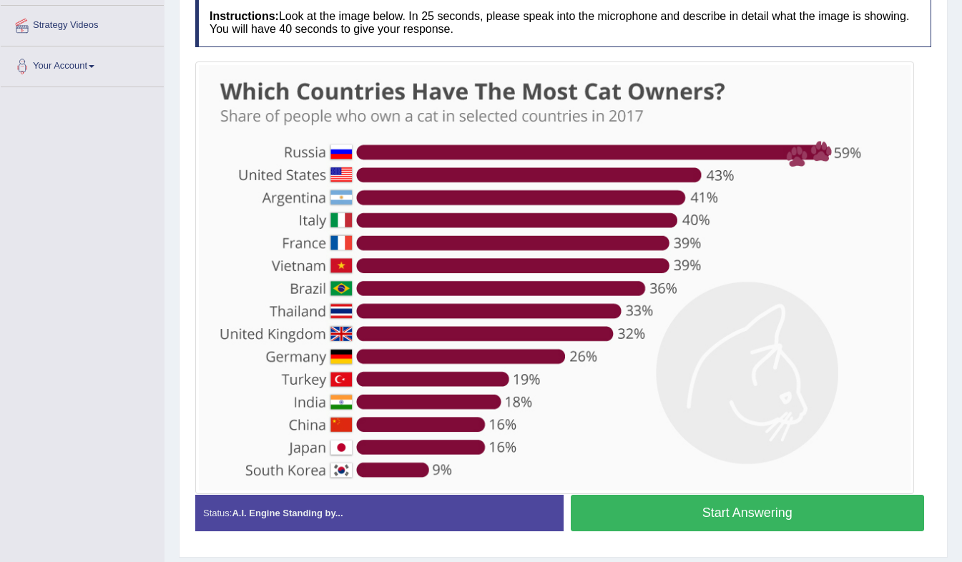
click at [703, 501] on button "Start Answering" at bounding box center [748, 513] width 354 height 36
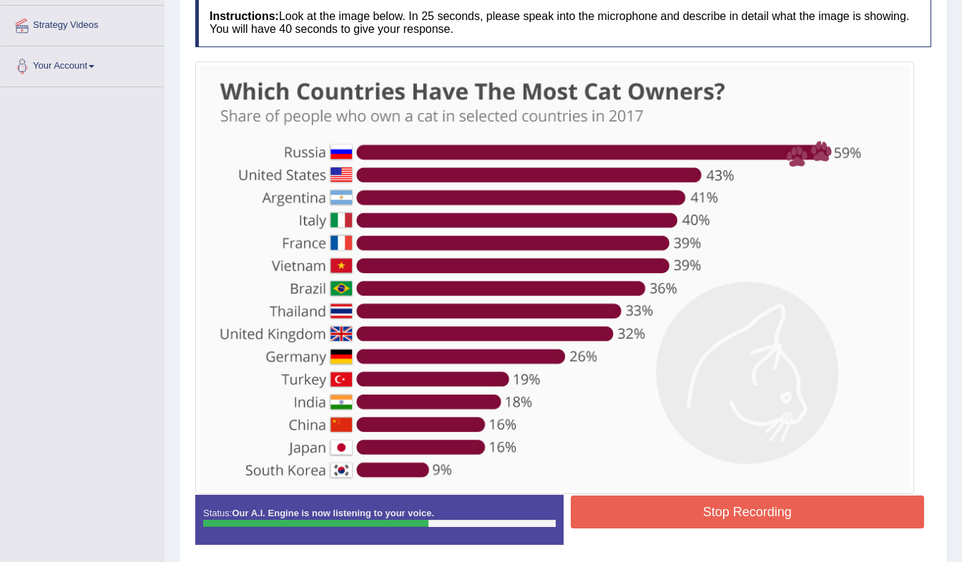
click at [703, 501] on button "Stop Recording" at bounding box center [748, 512] width 354 height 33
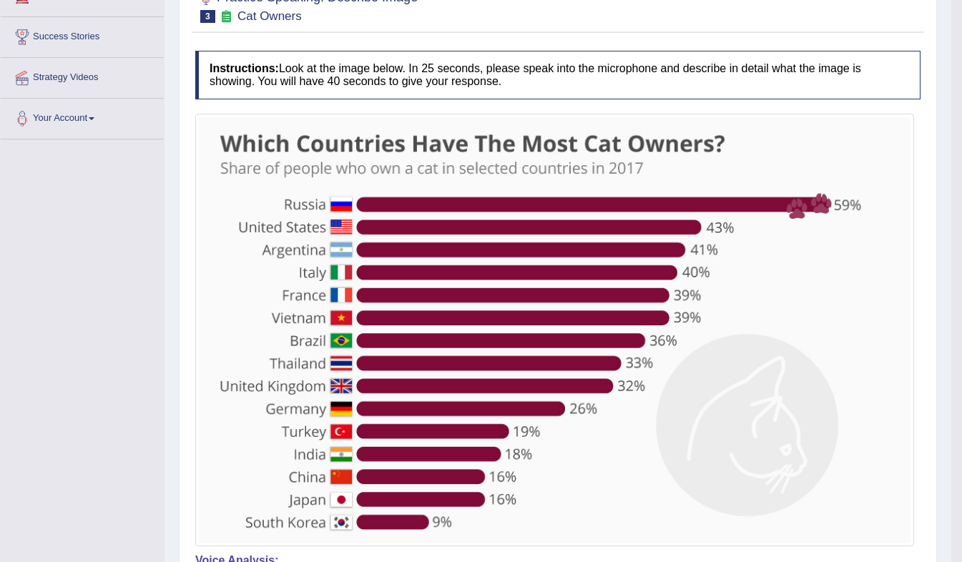
scroll to position [145, 0]
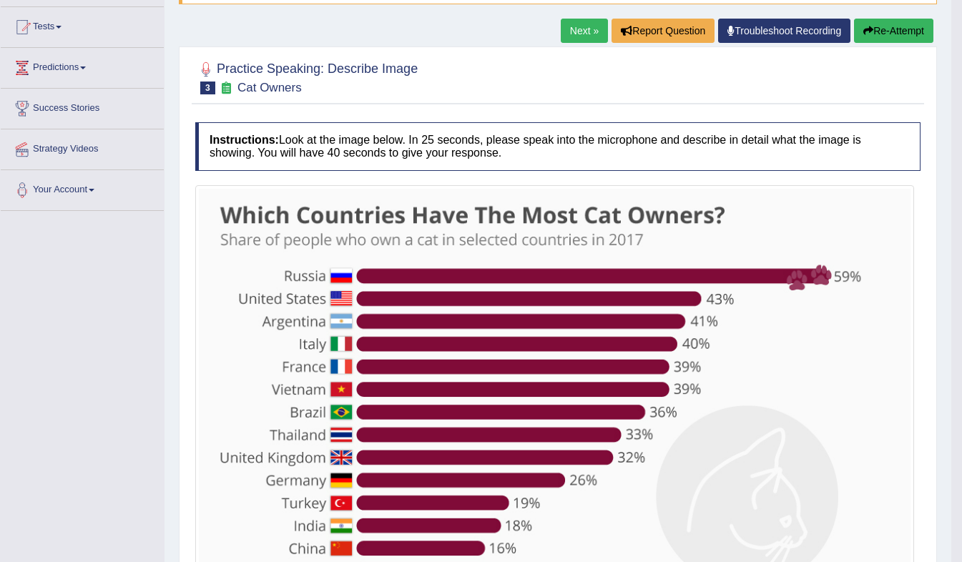
click at [907, 23] on button "Re-Attempt" at bounding box center [893, 31] width 79 height 24
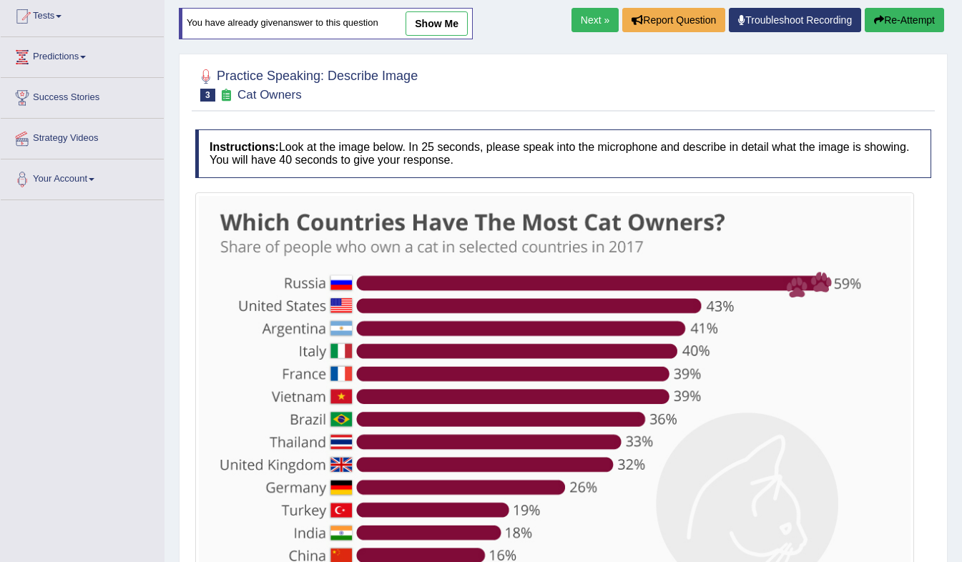
click at [586, 8] on link "Next »" at bounding box center [594, 20] width 47 height 24
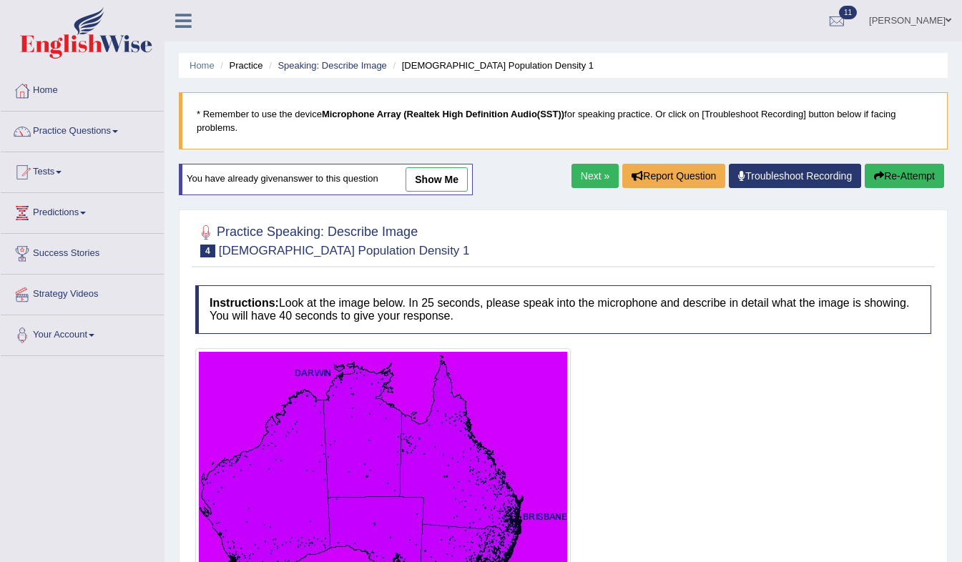
click at [584, 164] on link "Next »" at bounding box center [594, 176] width 47 height 24
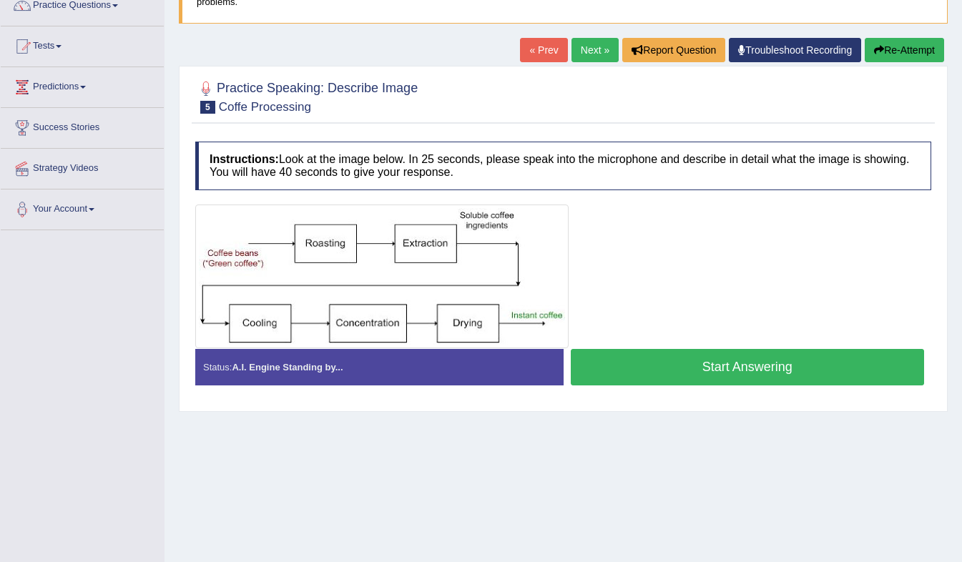
scroll to position [142, 0]
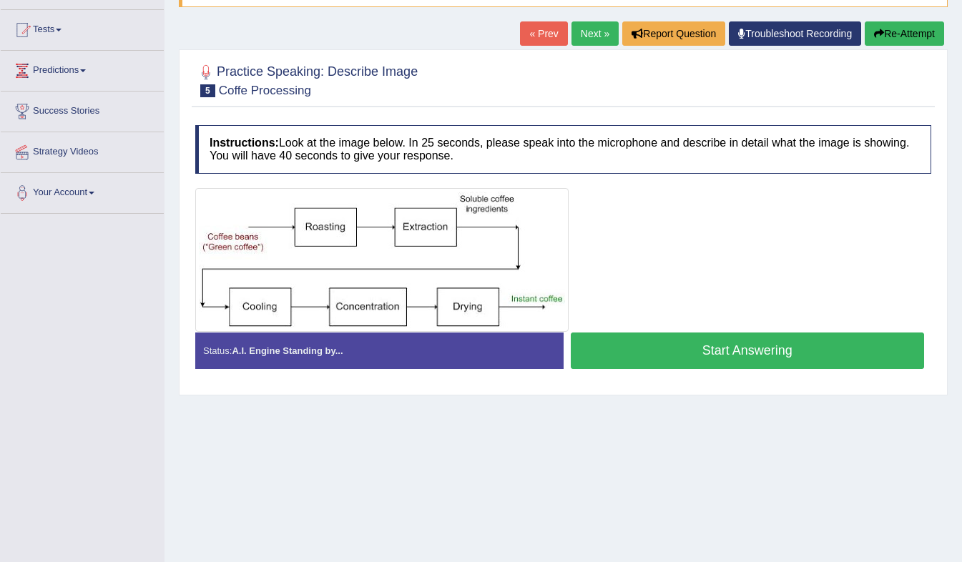
click at [825, 333] on button "Start Answering" at bounding box center [748, 351] width 354 height 36
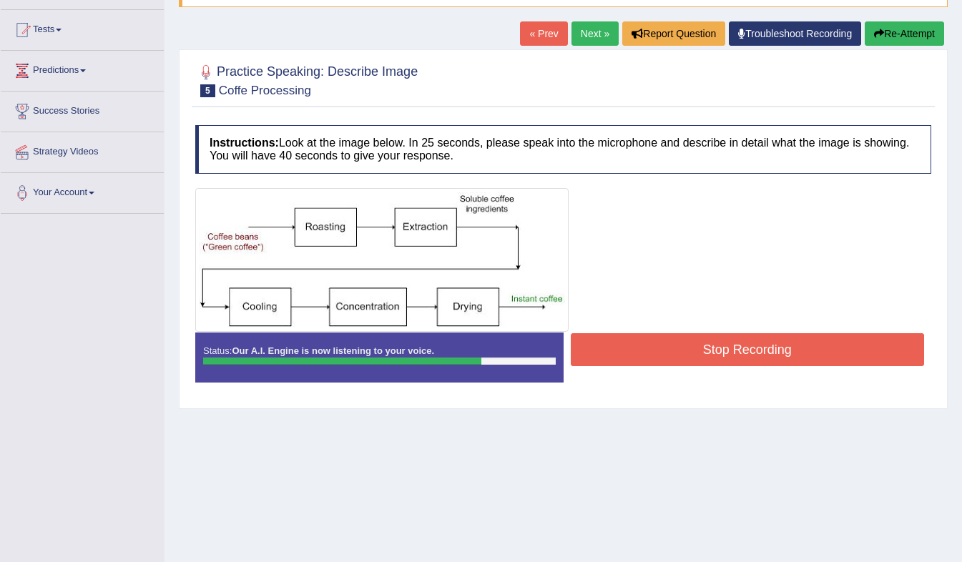
click at [825, 333] on button "Stop Recording" at bounding box center [748, 349] width 354 height 33
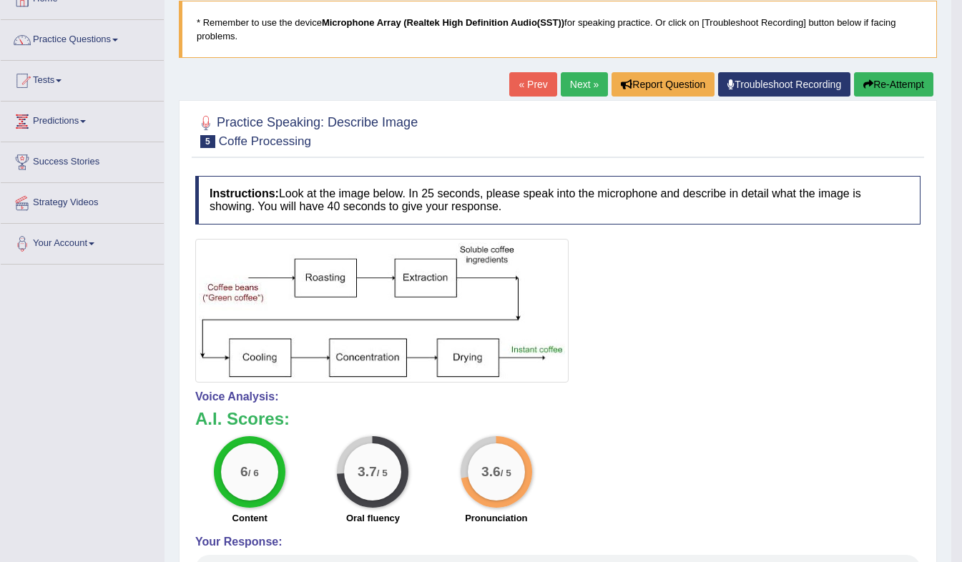
scroll to position [87, 0]
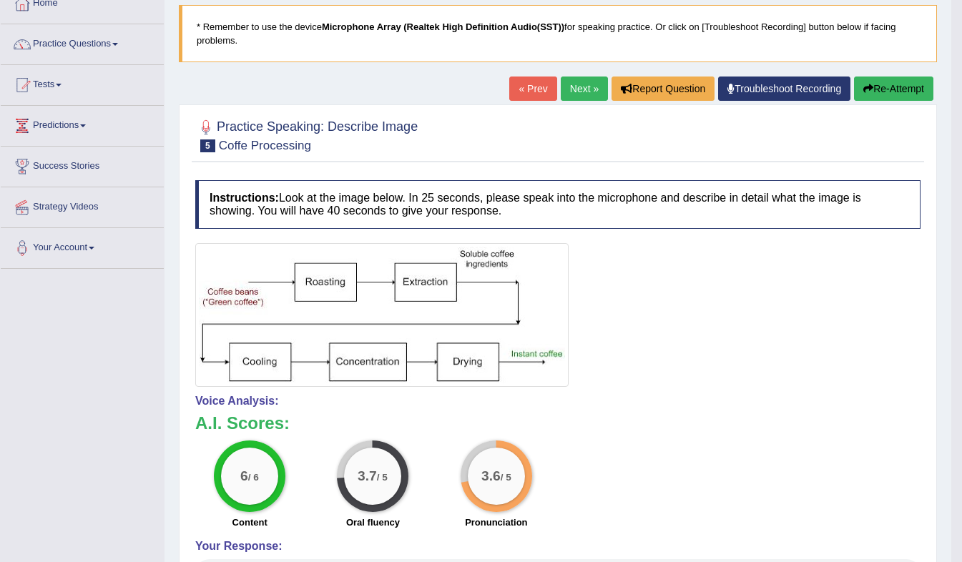
click at [117, 44] on span at bounding box center [115, 44] width 6 height 3
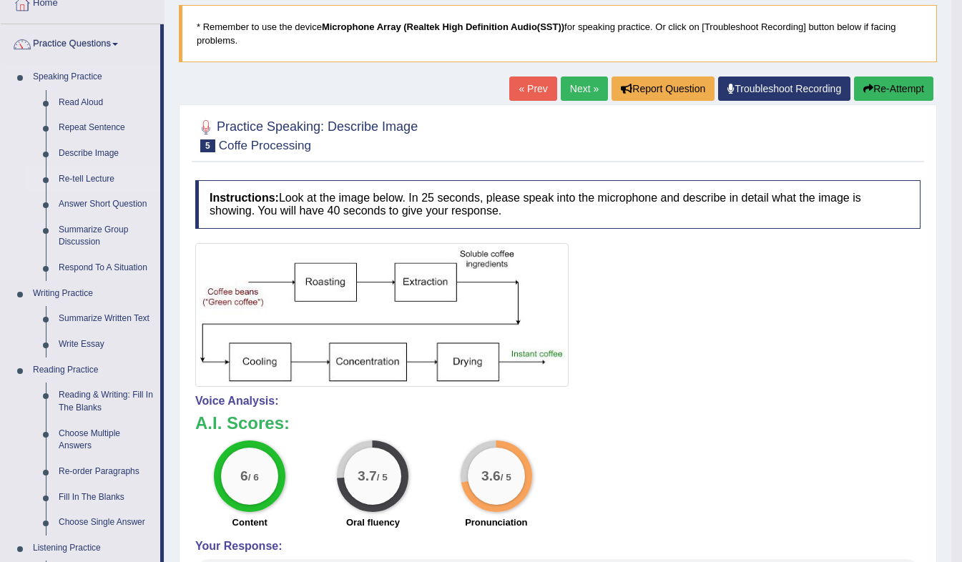
click at [62, 179] on link "Re-tell Lecture" at bounding box center [106, 180] width 108 height 26
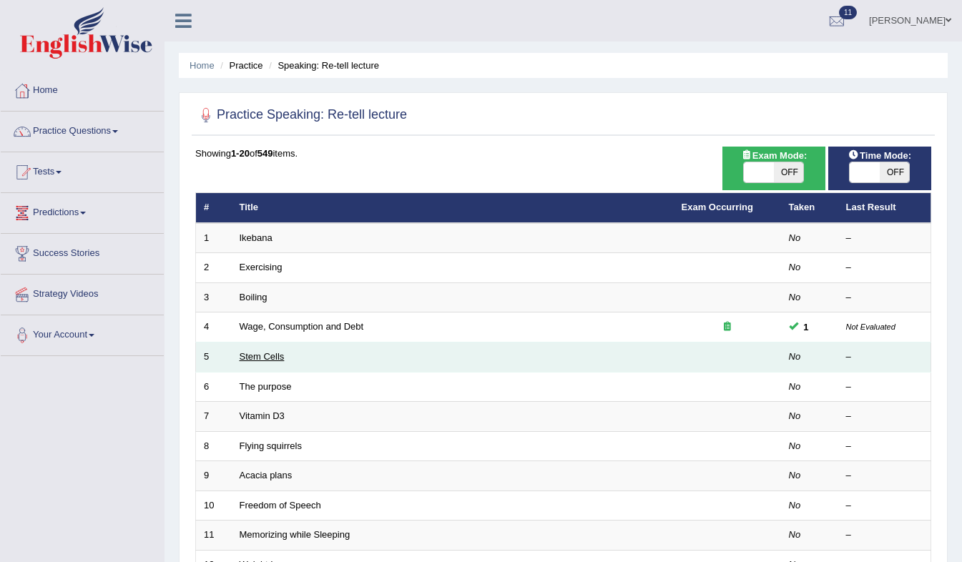
click at [269, 360] on link "Stem Cells" at bounding box center [262, 356] width 45 height 11
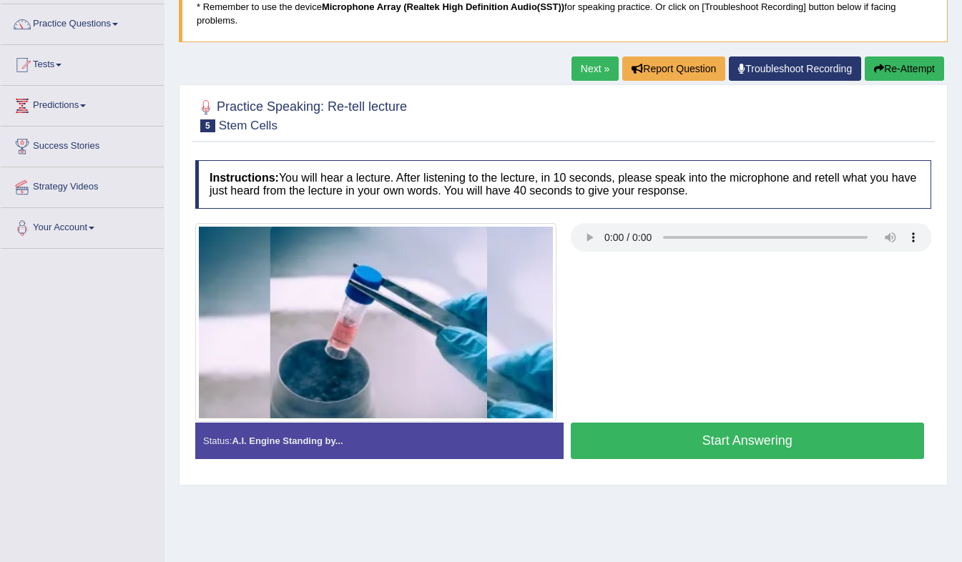
scroll to position [105, 0]
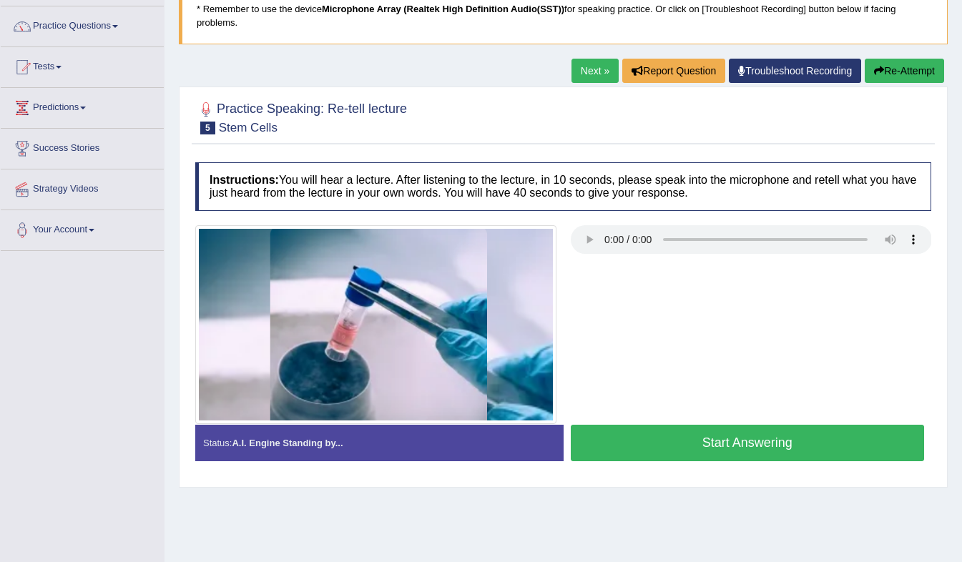
click at [614, 428] on button "Start Answering" at bounding box center [748, 443] width 354 height 36
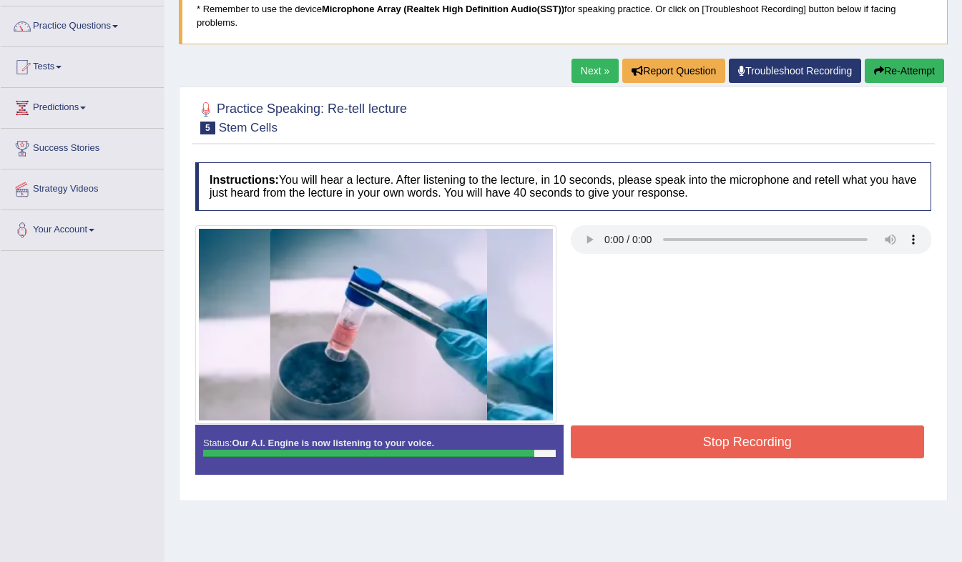
click at [614, 428] on button "Stop Recording" at bounding box center [748, 441] width 354 height 33
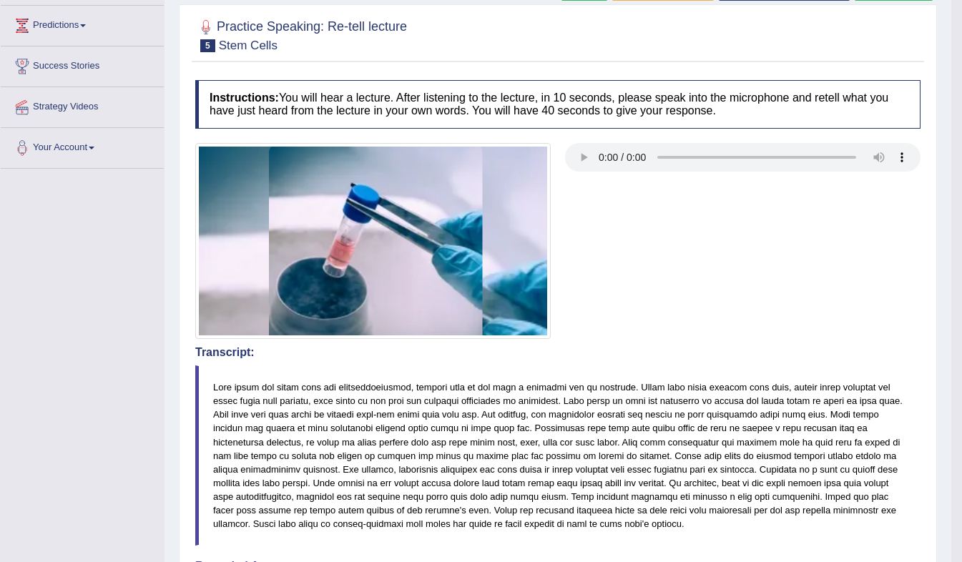
scroll to position [0, 0]
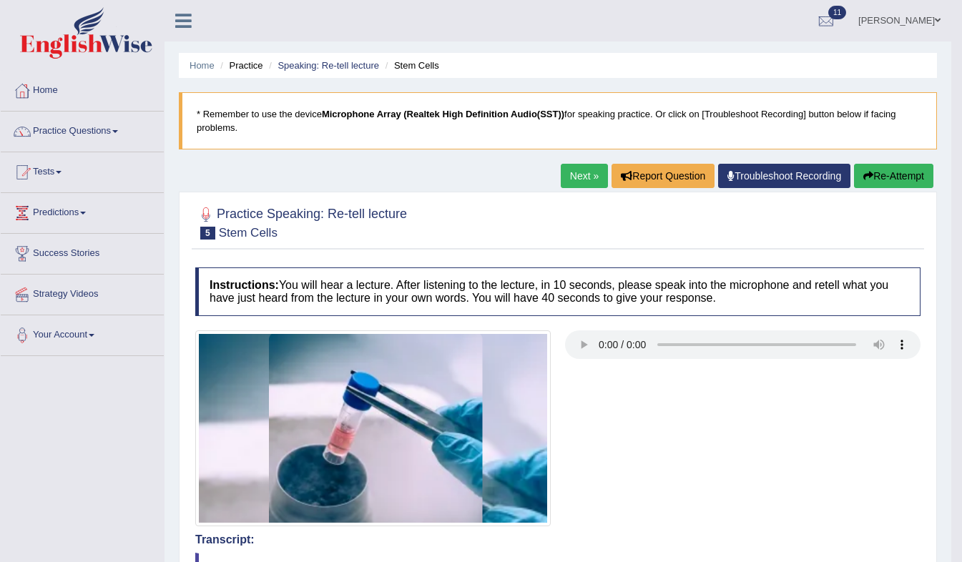
click at [574, 182] on link "Next »" at bounding box center [584, 176] width 47 height 24
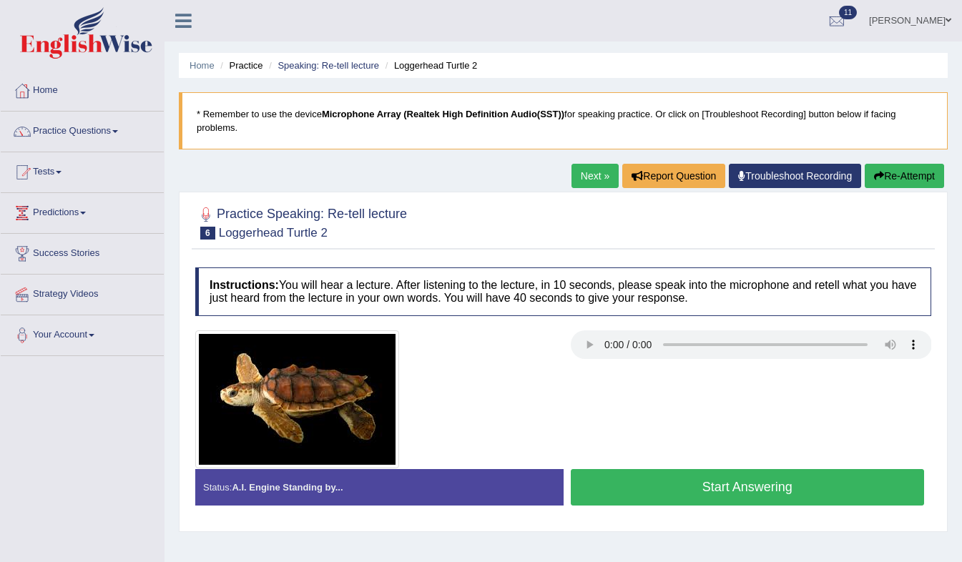
click at [577, 164] on link "Next »" at bounding box center [594, 176] width 47 height 24
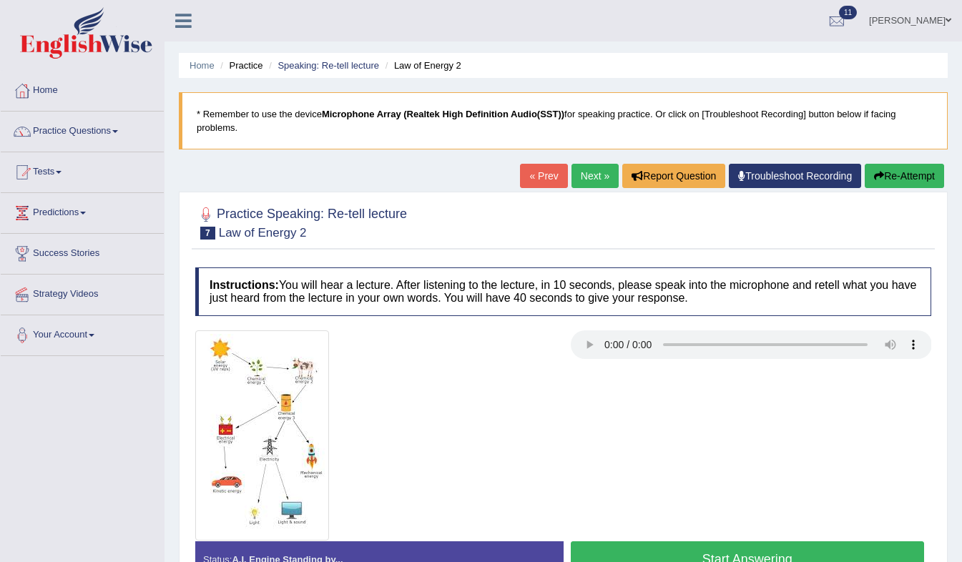
click at [577, 164] on link "Next »" at bounding box center [594, 176] width 47 height 24
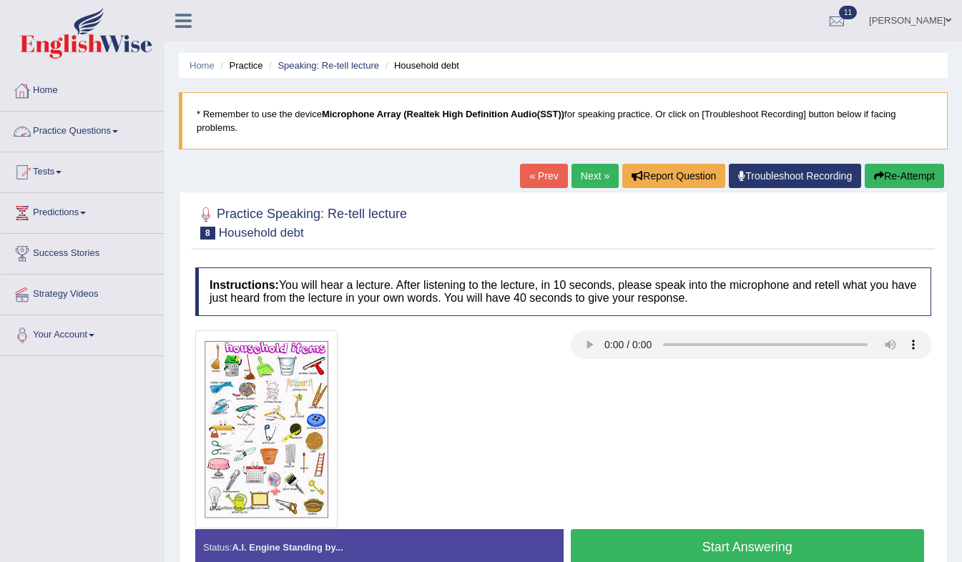
click at [112, 128] on link "Practice Questions" at bounding box center [82, 130] width 163 height 36
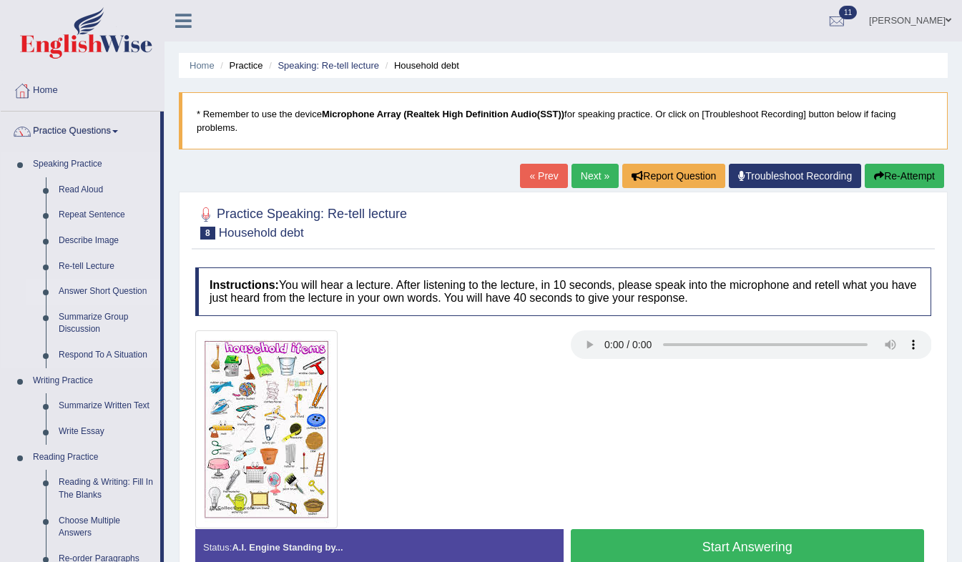
click at [66, 296] on link "Answer Short Question" at bounding box center [106, 292] width 108 height 26
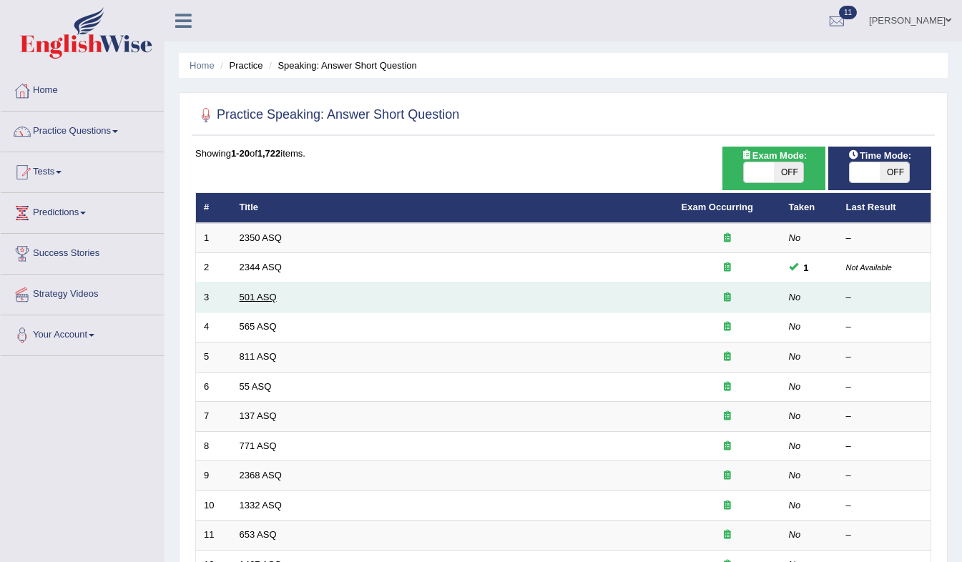
click at [247, 297] on link "501 ASQ" at bounding box center [258, 297] width 37 height 11
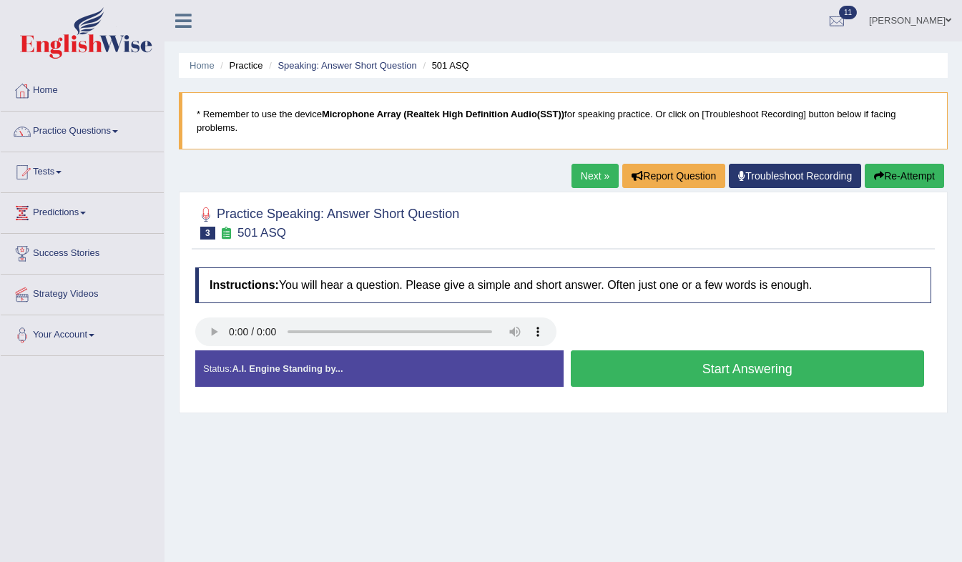
click at [620, 350] on button "Start Answering" at bounding box center [748, 368] width 354 height 36
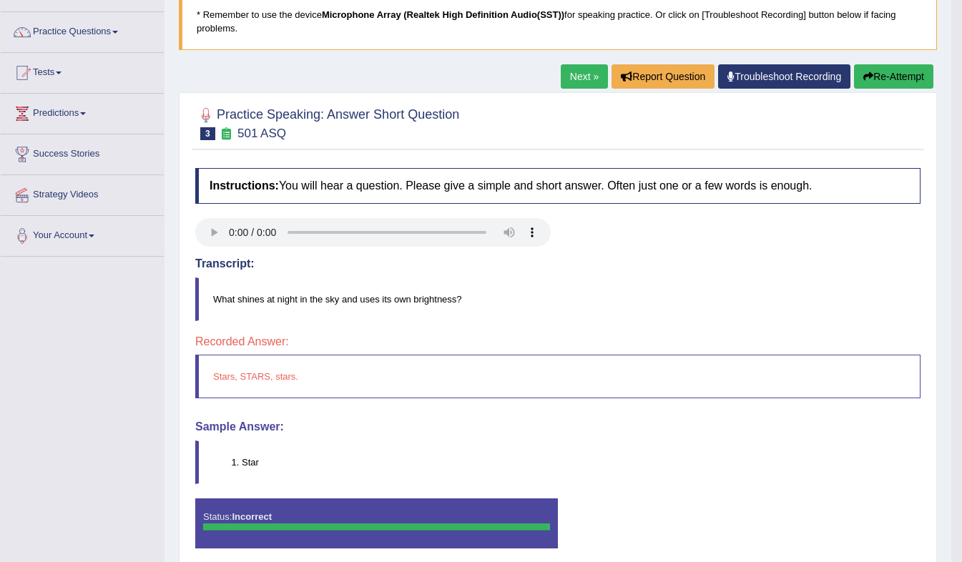
scroll to position [118, 0]
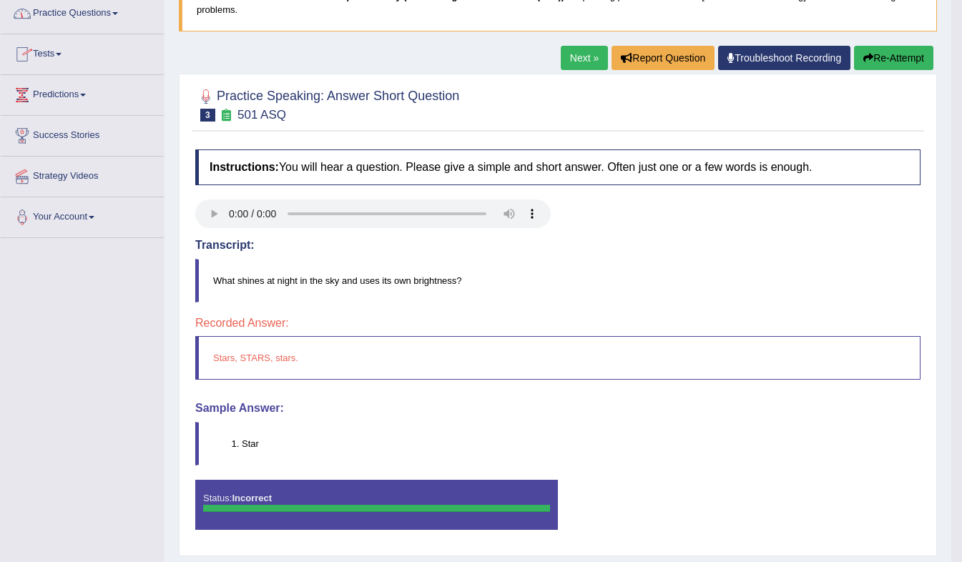
click at [119, 16] on link "Practice Questions" at bounding box center [82, 12] width 163 height 36
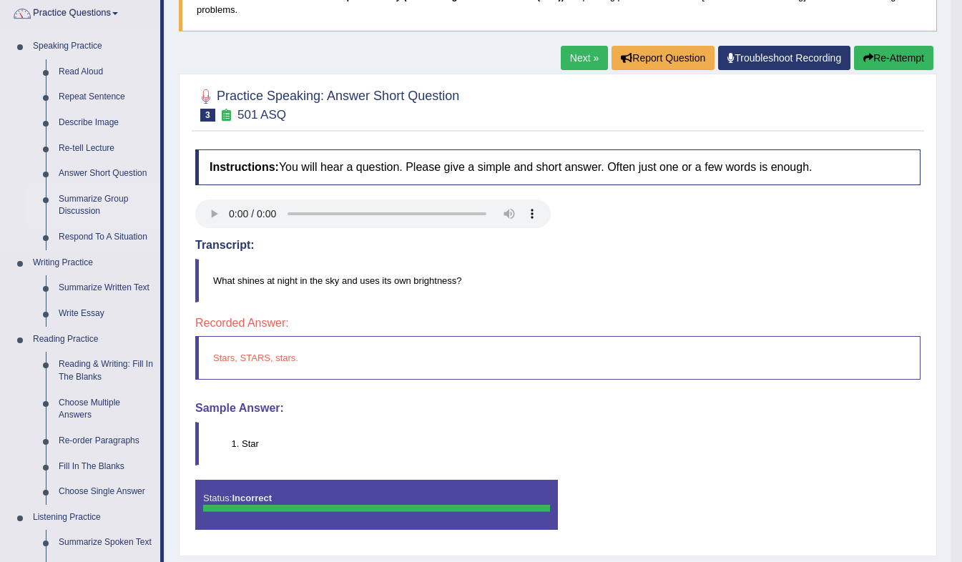
click at [68, 209] on link "Summarize Group Discussion" at bounding box center [106, 206] width 108 height 38
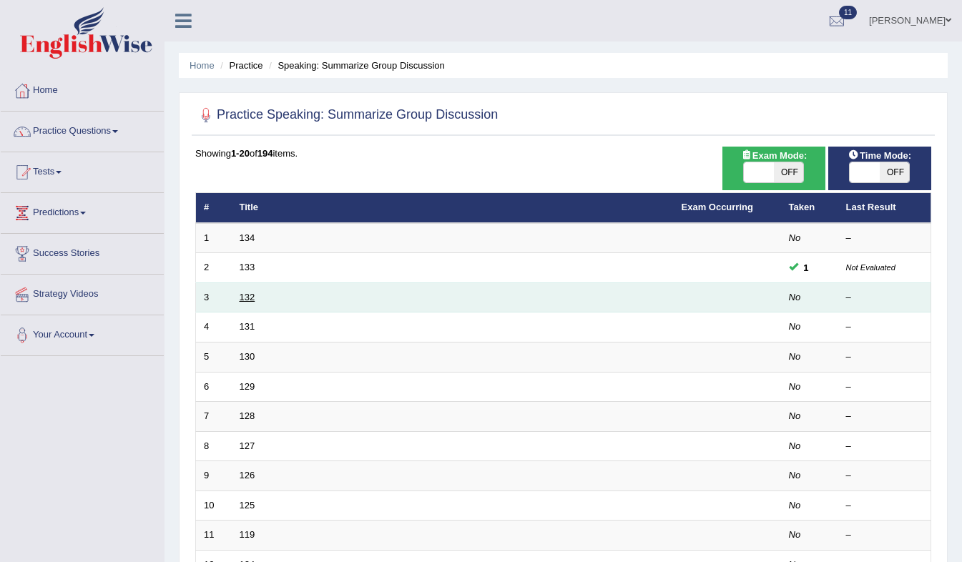
click at [245, 296] on link "132" at bounding box center [248, 297] width 16 height 11
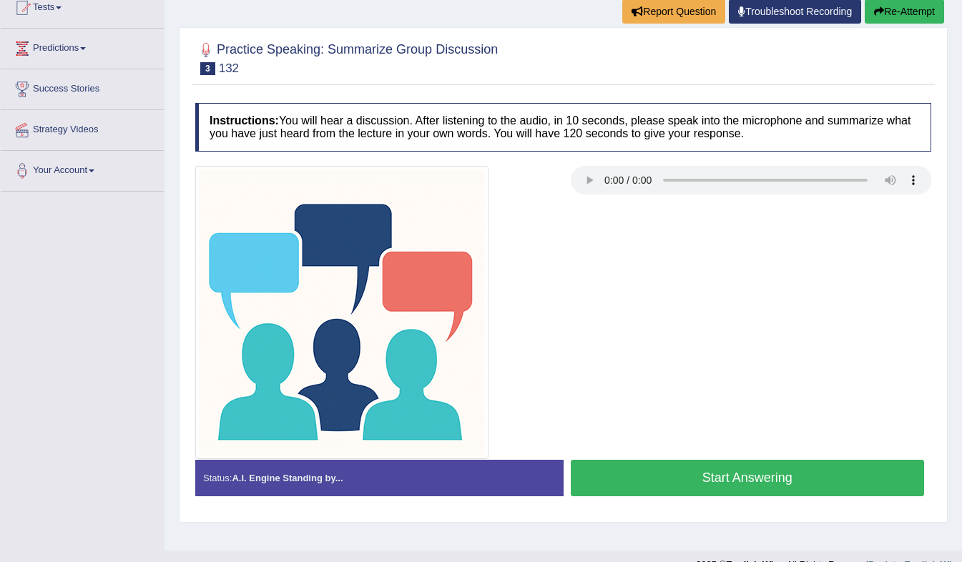
scroll to position [161, 0]
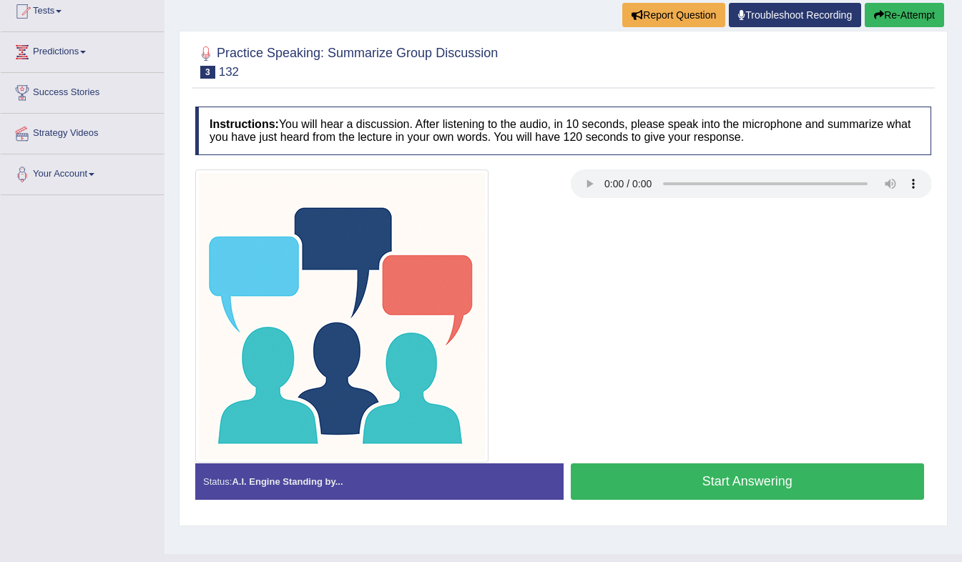
click at [656, 466] on button "Start Answering" at bounding box center [748, 481] width 354 height 36
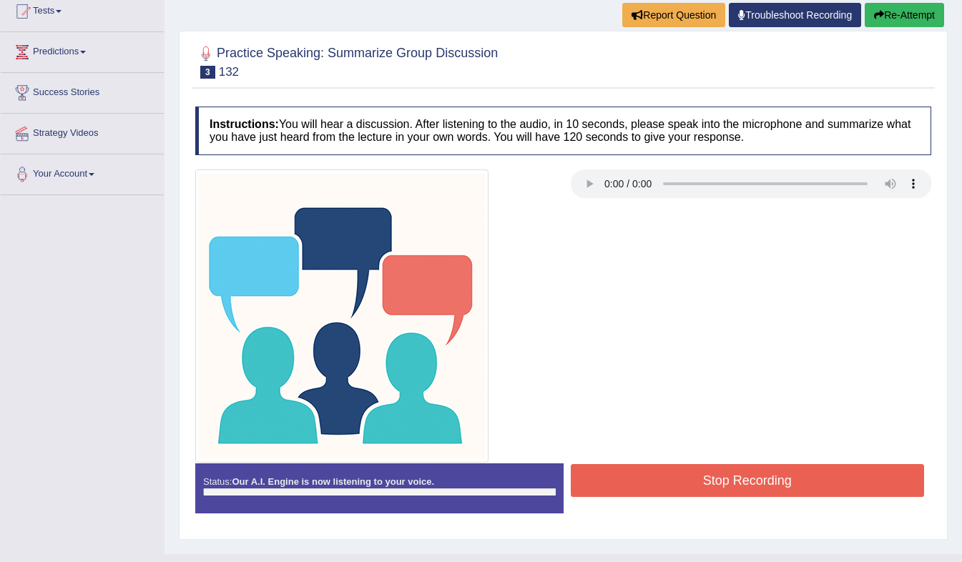
scroll to position [162, 0]
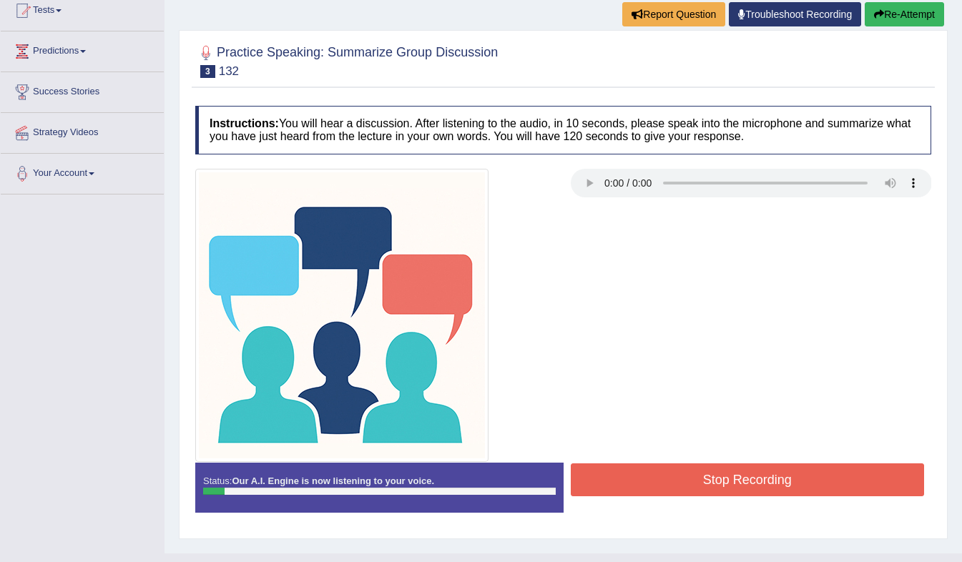
click at [904, 6] on button "Re-Attempt" at bounding box center [904, 14] width 79 height 24
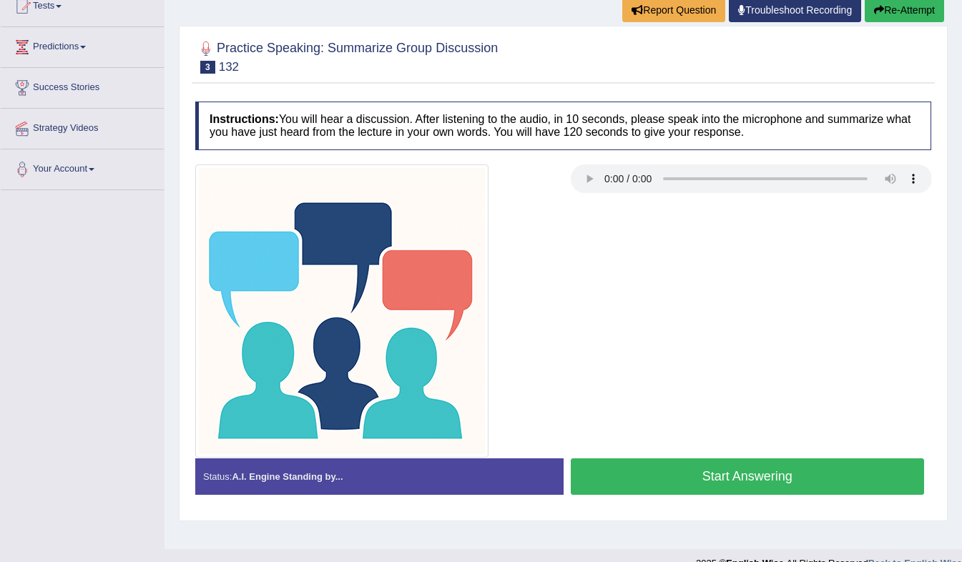
click at [683, 466] on button "Start Answering" at bounding box center [748, 476] width 354 height 36
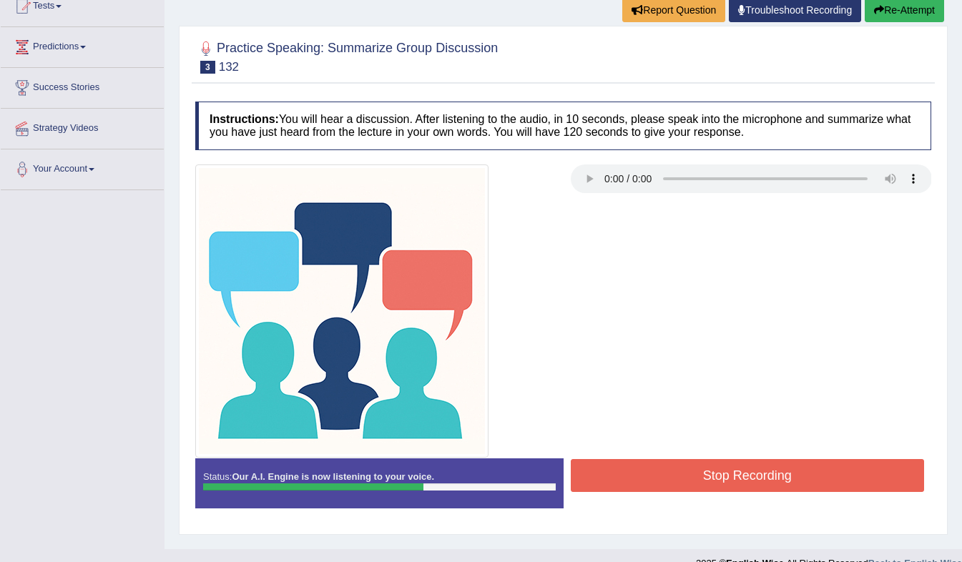
click at [683, 466] on button "Stop Recording" at bounding box center [748, 475] width 354 height 33
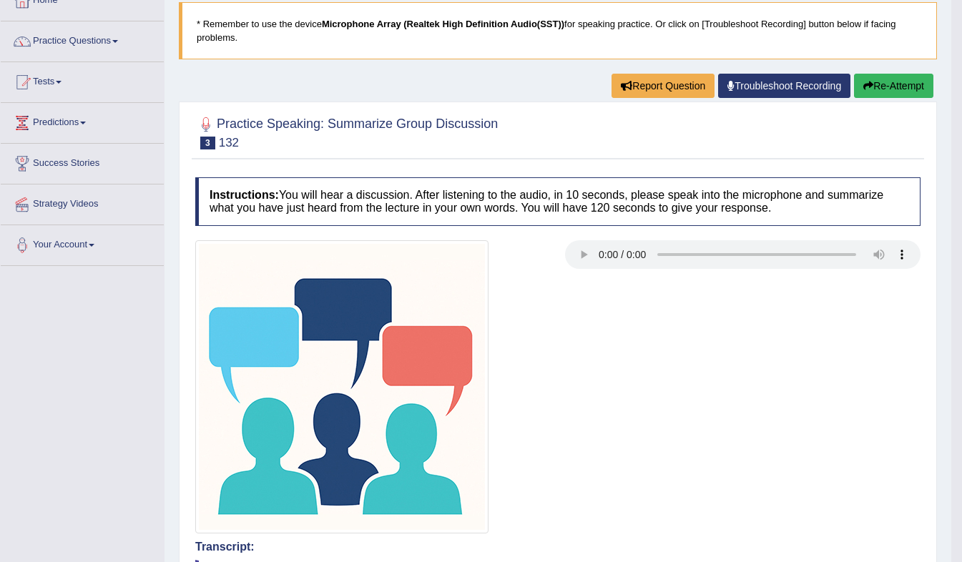
scroll to position [41, 0]
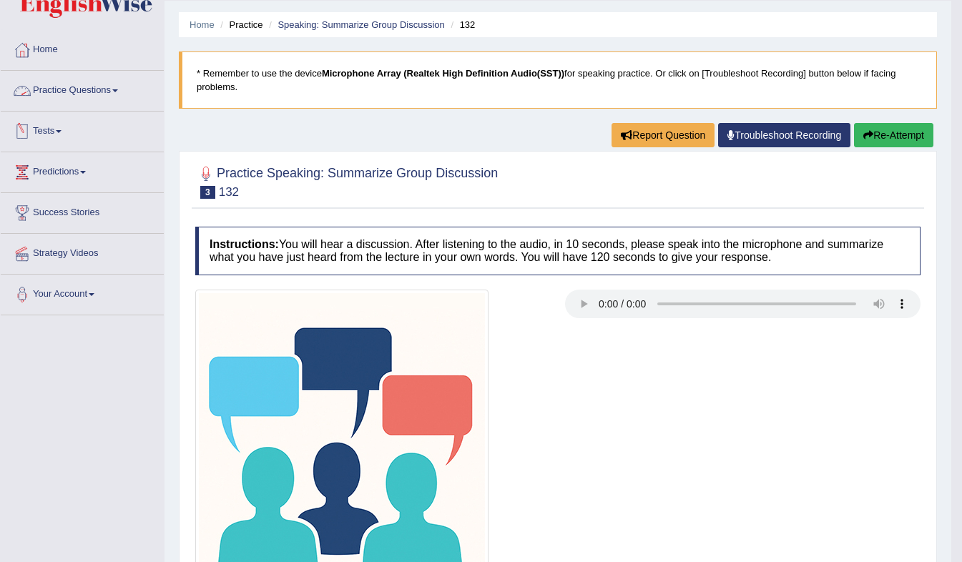
click at [111, 87] on link "Practice Questions" at bounding box center [82, 89] width 163 height 36
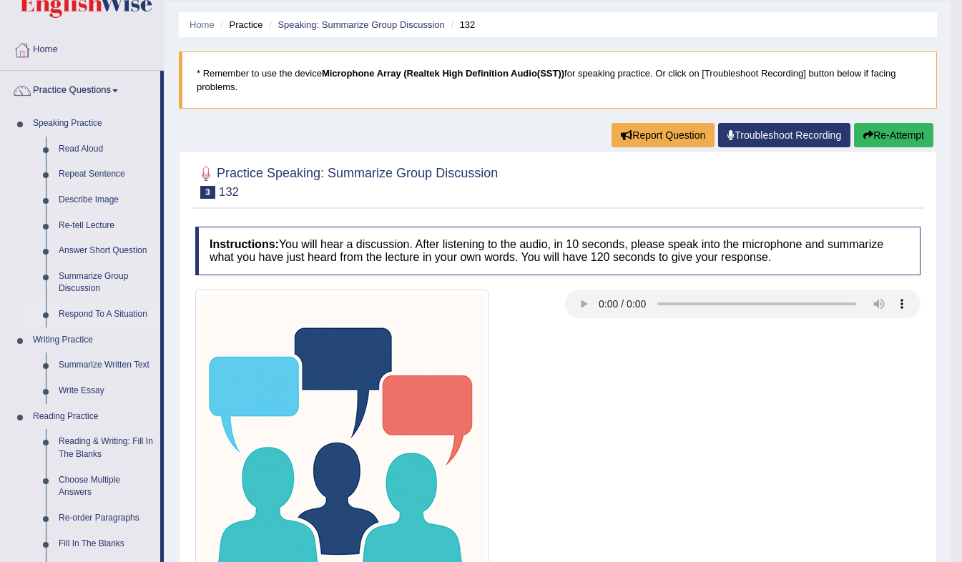
click at [54, 316] on link "Respond To A Situation" at bounding box center [106, 315] width 108 height 26
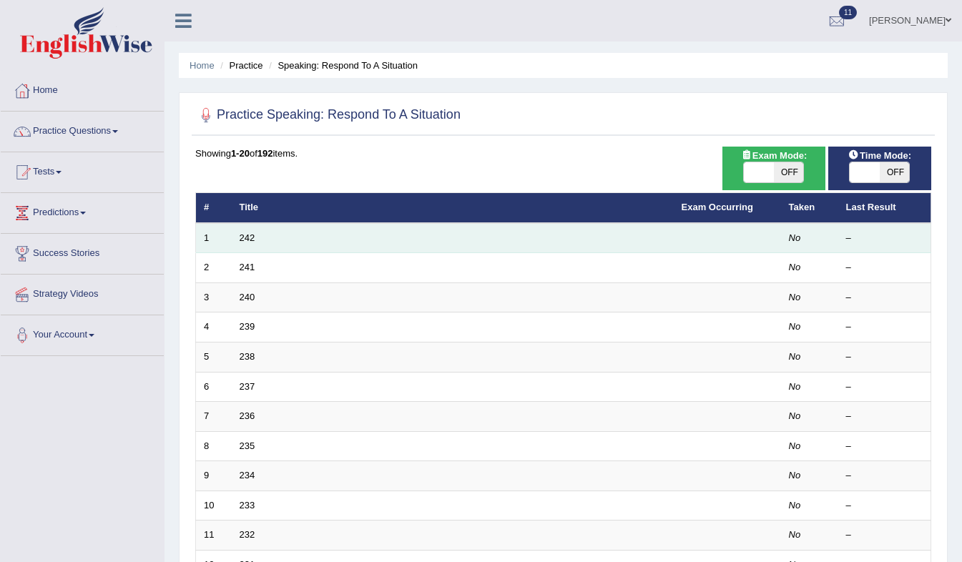
click at [245, 244] on td "242" at bounding box center [453, 238] width 442 height 30
click at [247, 240] on link "242" at bounding box center [248, 237] width 16 height 11
click at [250, 234] on link "242" at bounding box center [248, 237] width 16 height 11
